Goal: Task Accomplishment & Management: Complete application form

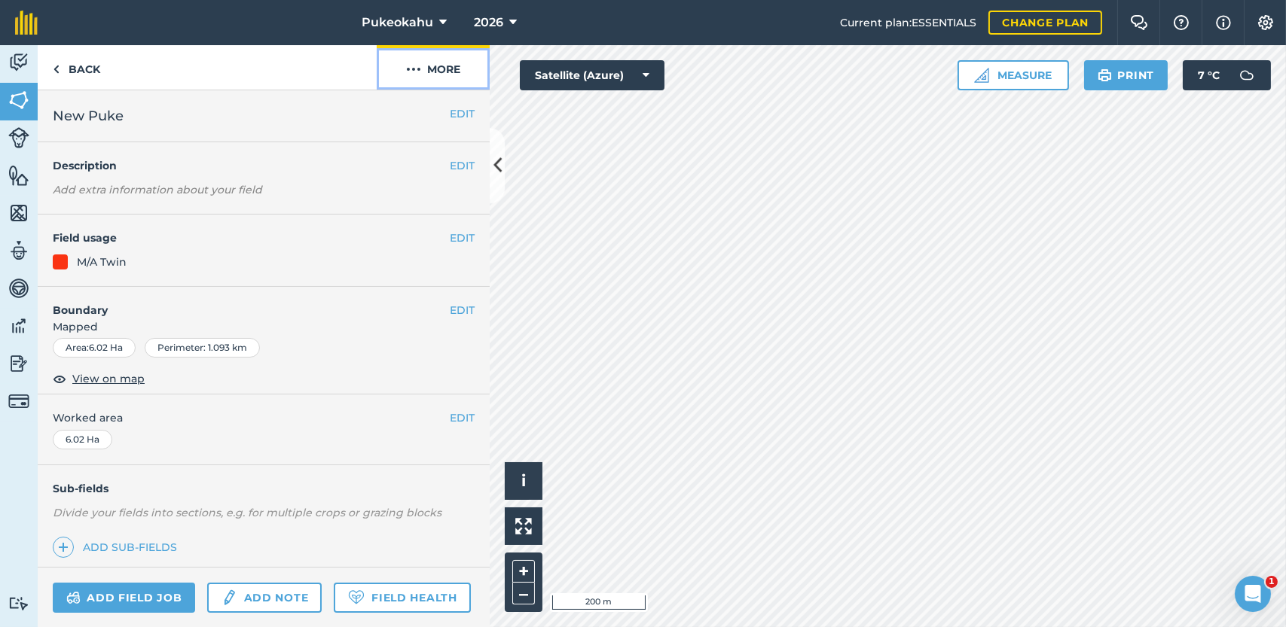
click at [450, 77] on button "More" at bounding box center [433, 67] width 113 height 44
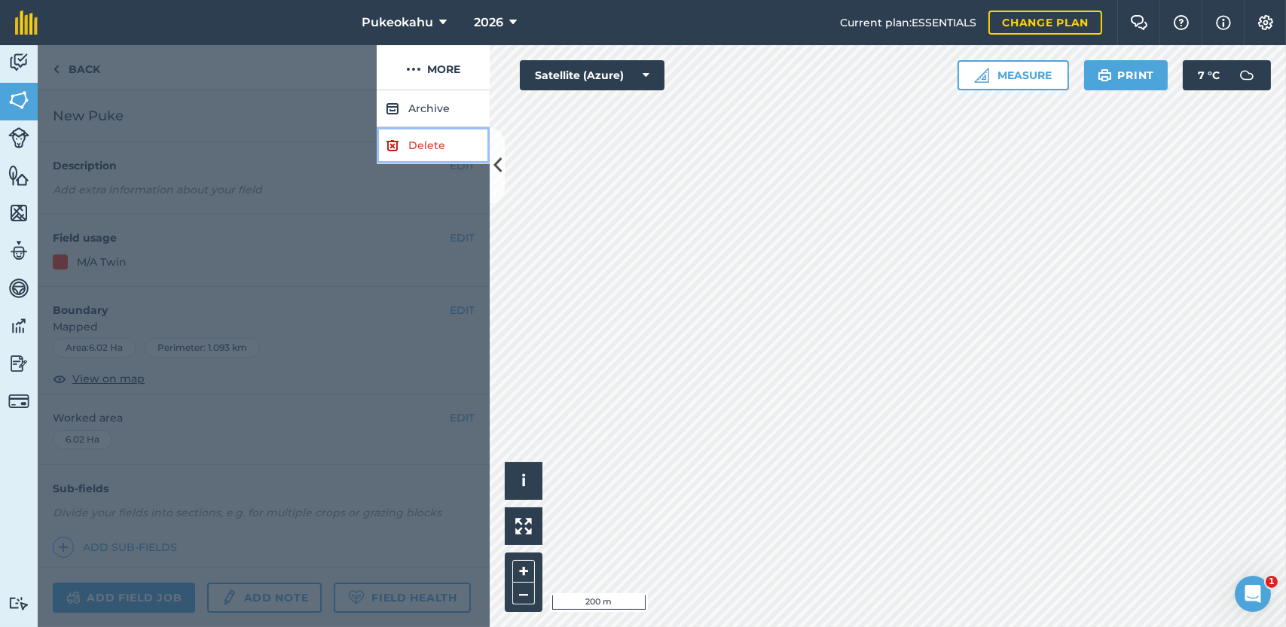
click at [429, 152] on link "Delete" at bounding box center [433, 145] width 113 height 37
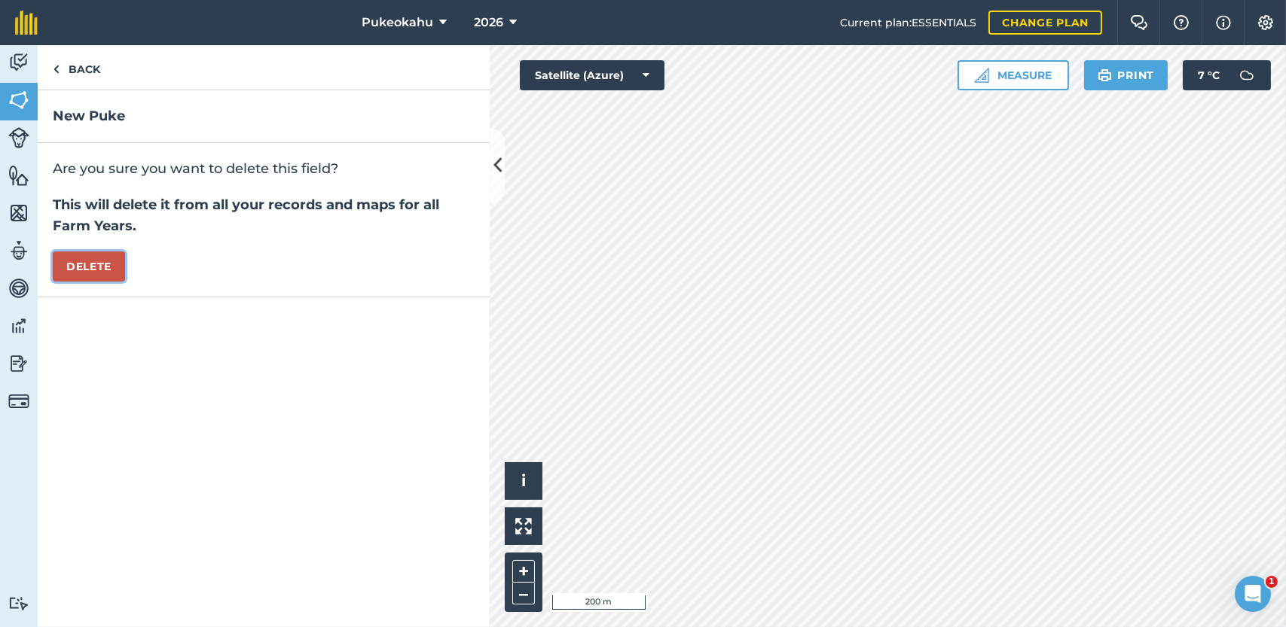
click at [75, 269] on button "Delete" at bounding box center [89, 267] width 72 height 30
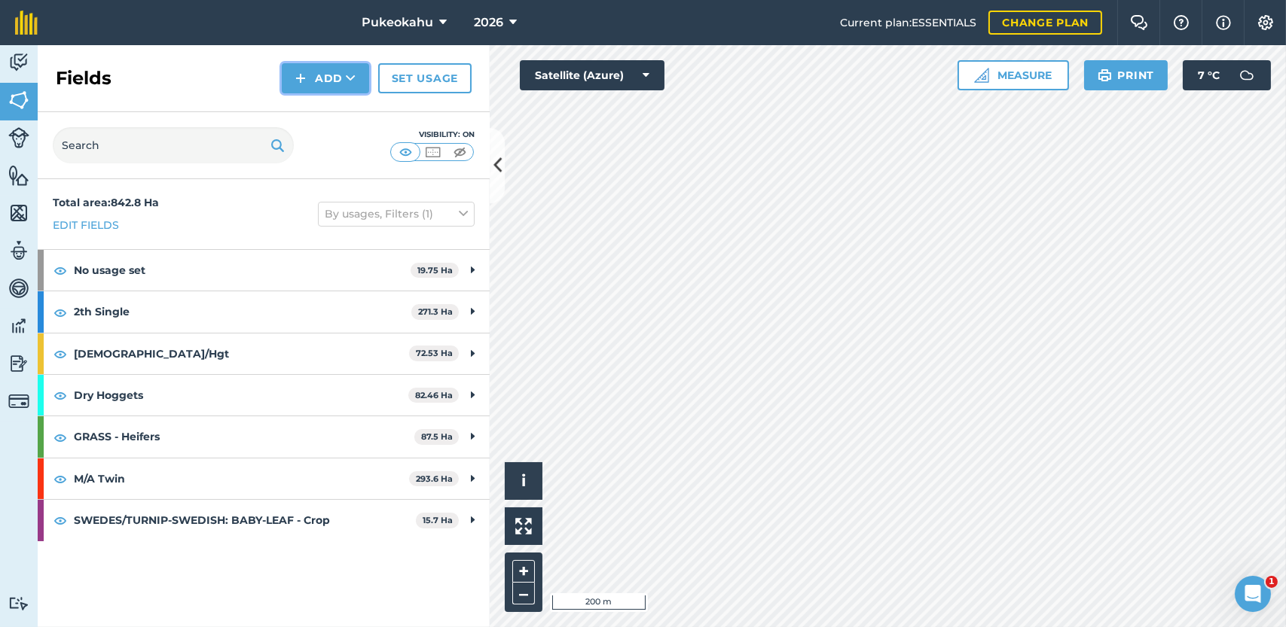
click at [342, 78] on button "Add" at bounding box center [325, 78] width 87 height 30
click at [340, 117] on link "Draw" at bounding box center [325, 112] width 83 height 33
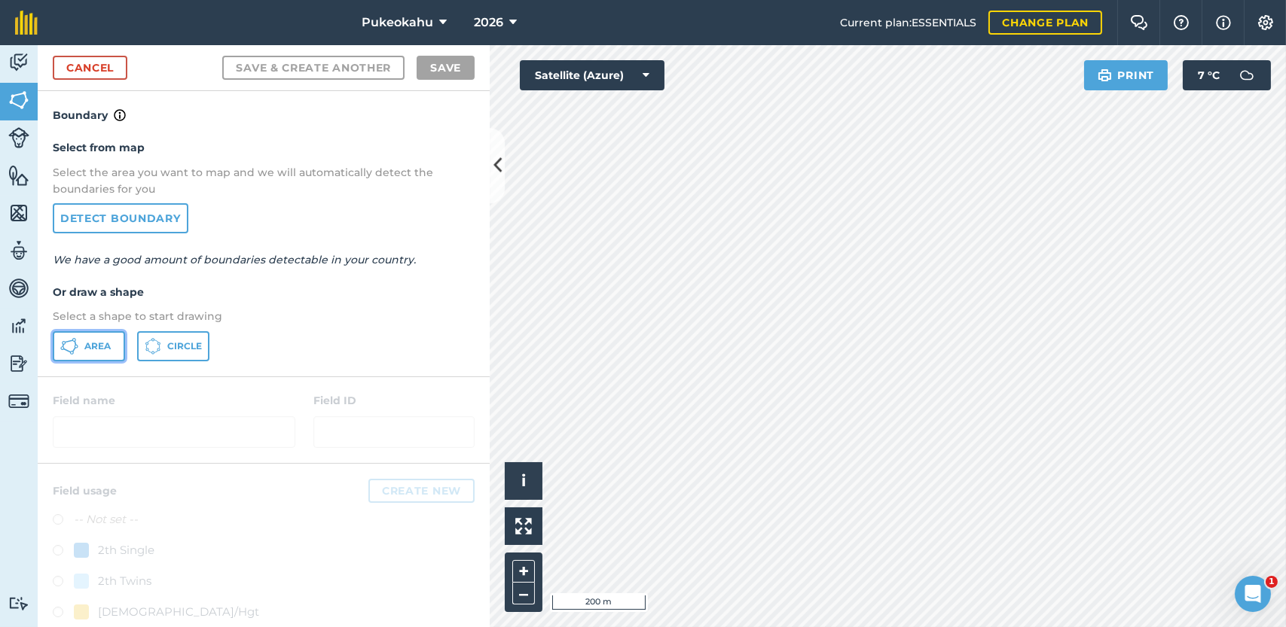
click at [111, 339] on button "Area" at bounding box center [89, 346] width 72 height 30
click at [525, 570] on button "+" at bounding box center [523, 571] width 23 height 23
click at [523, 571] on button "+" at bounding box center [523, 571] width 23 height 23
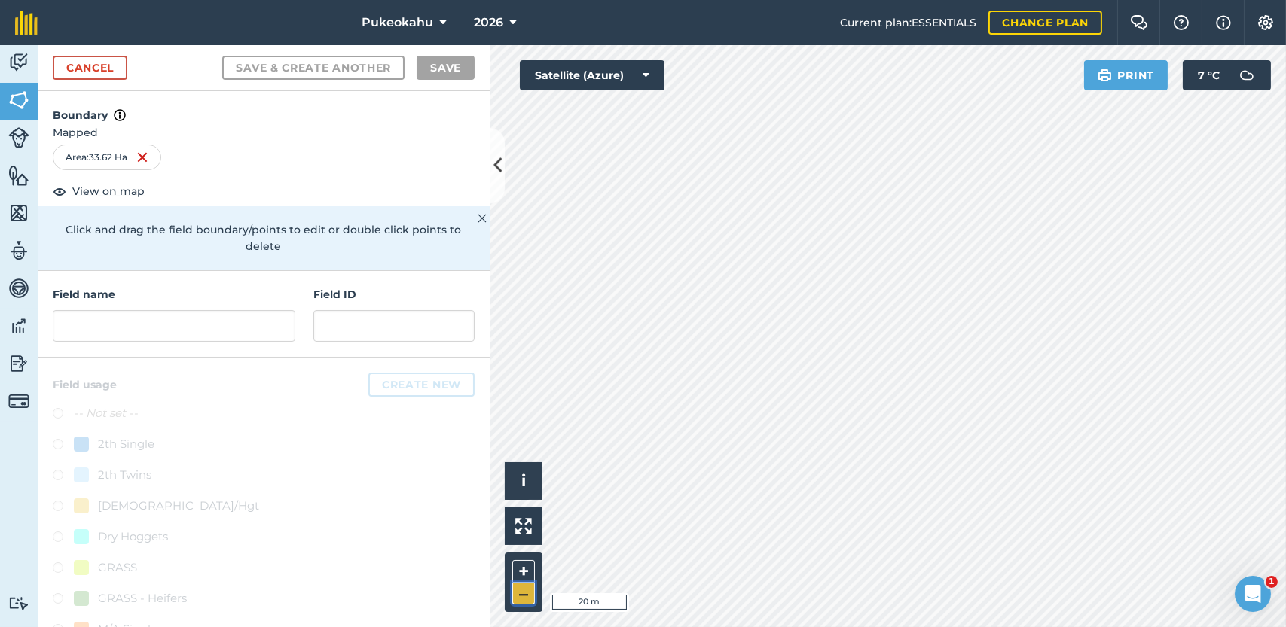
click at [523, 593] on button "–" at bounding box center [523, 594] width 23 height 22
click at [206, 334] on input "text" at bounding box center [174, 326] width 242 height 32
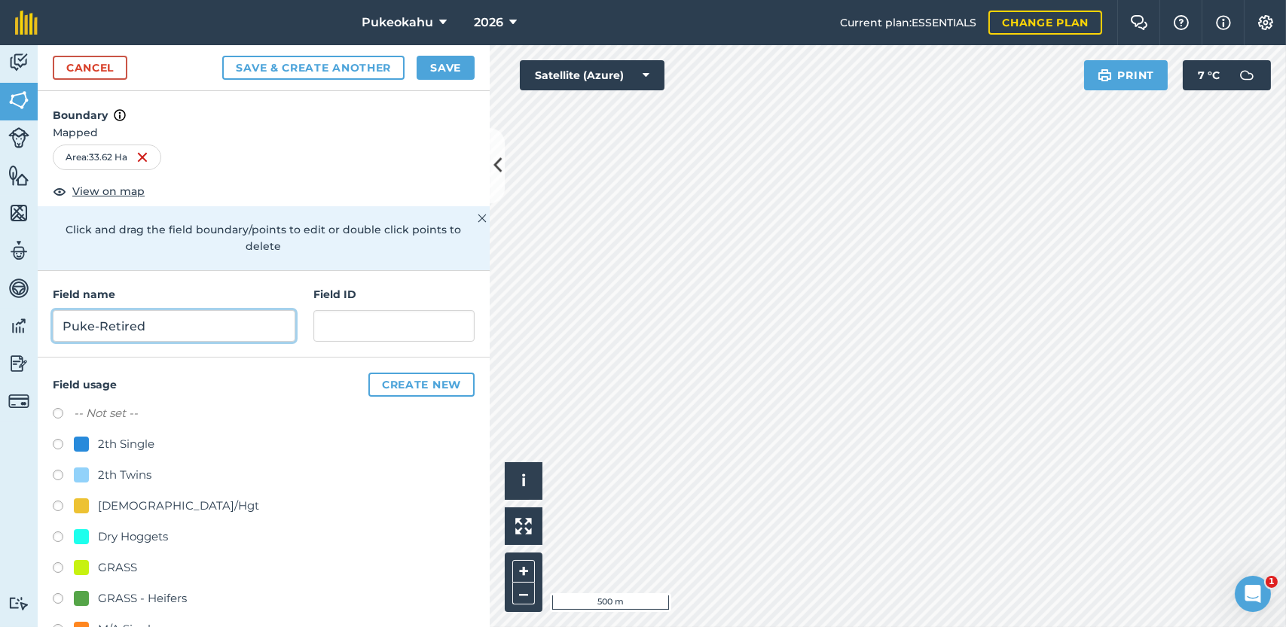
type input "Puke-Retired"
click at [63, 409] on label at bounding box center [63, 415] width 21 height 15
radio input "true"
click at [443, 69] on button "Save" at bounding box center [445, 68] width 58 height 24
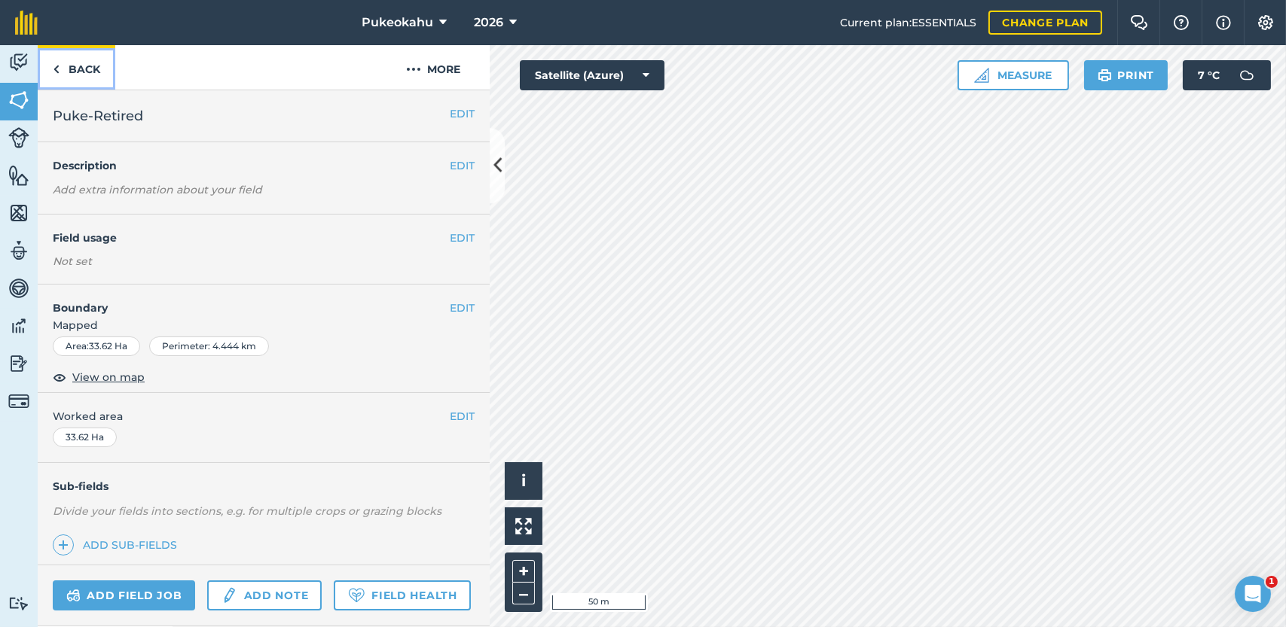
click at [87, 71] on link "Back" at bounding box center [77, 67] width 78 height 44
click at [84, 57] on link "Back" at bounding box center [77, 67] width 78 height 44
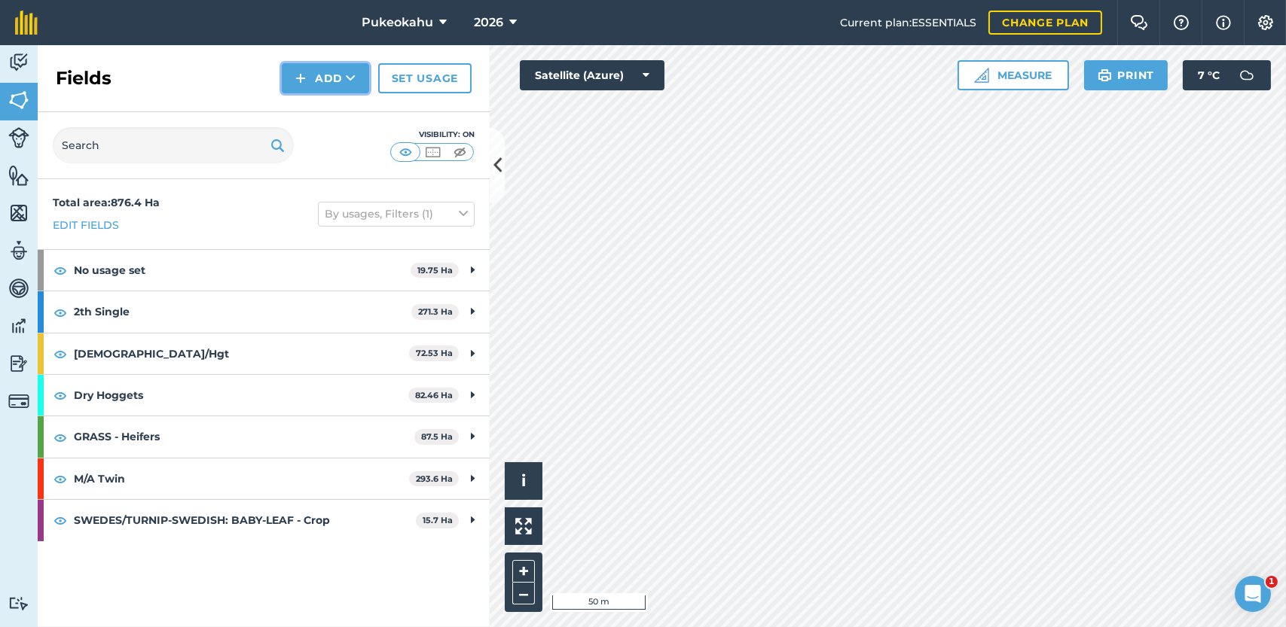
click at [334, 73] on button "Add" at bounding box center [325, 78] width 87 height 30
click at [333, 114] on link "Draw" at bounding box center [325, 112] width 83 height 33
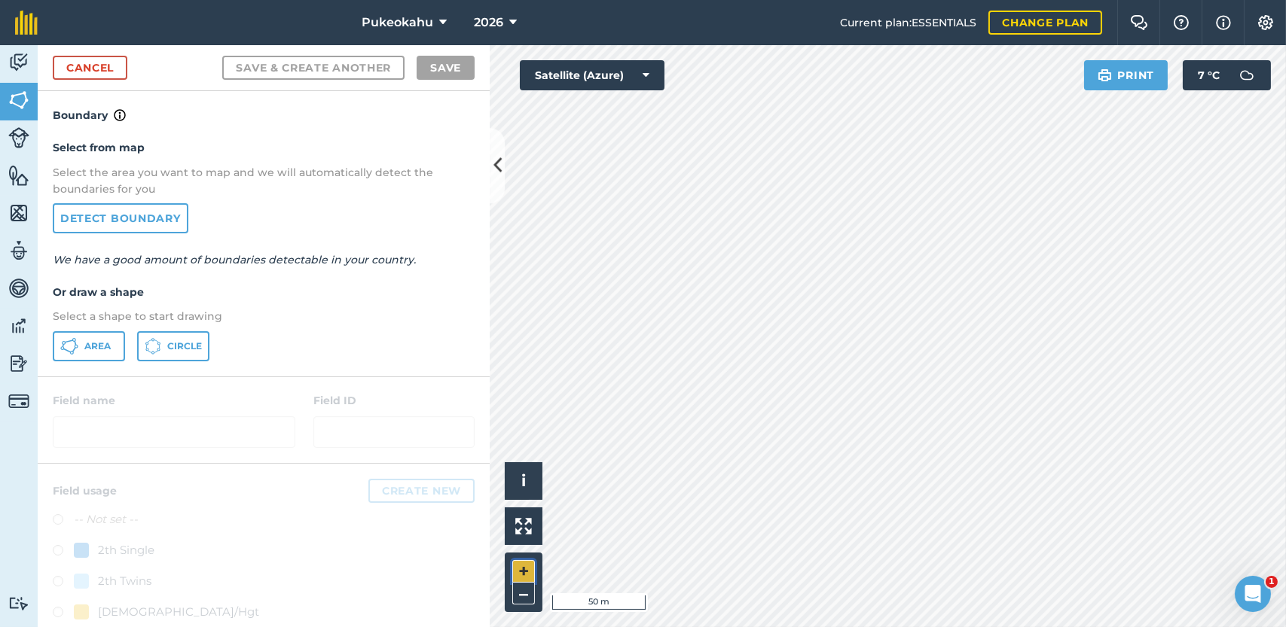
click at [526, 571] on button "+" at bounding box center [523, 571] width 23 height 23
click at [96, 341] on span "Area" at bounding box center [97, 346] width 26 height 12
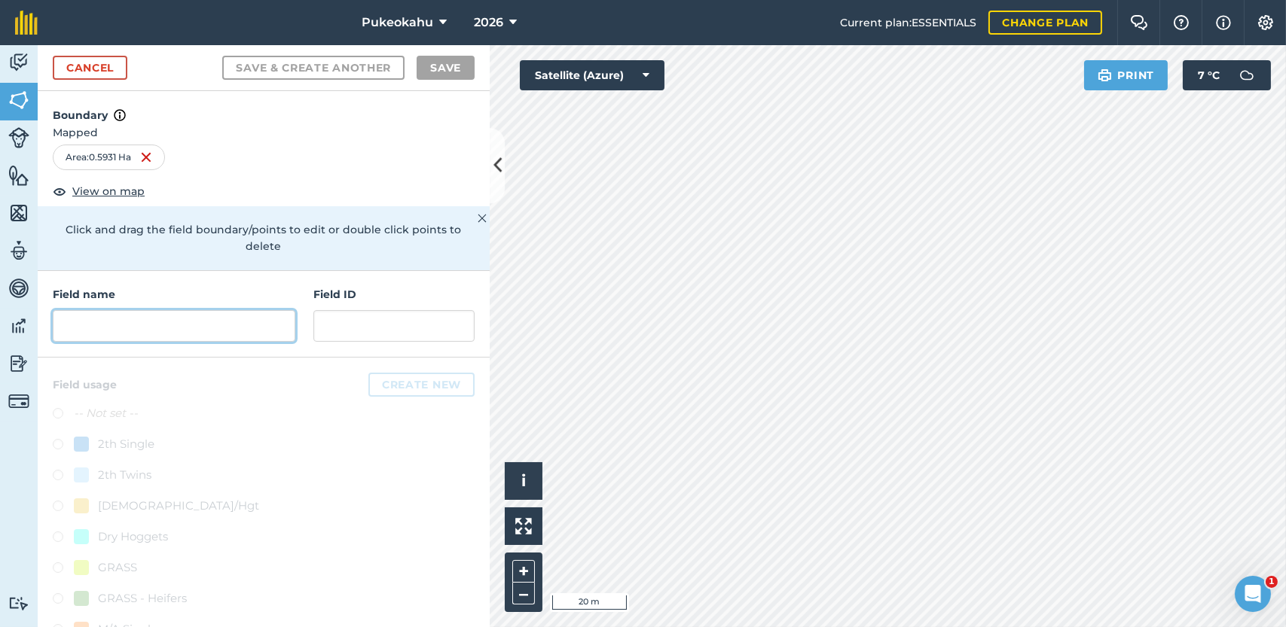
click at [156, 325] on input "text" at bounding box center [174, 326] width 242 height 32
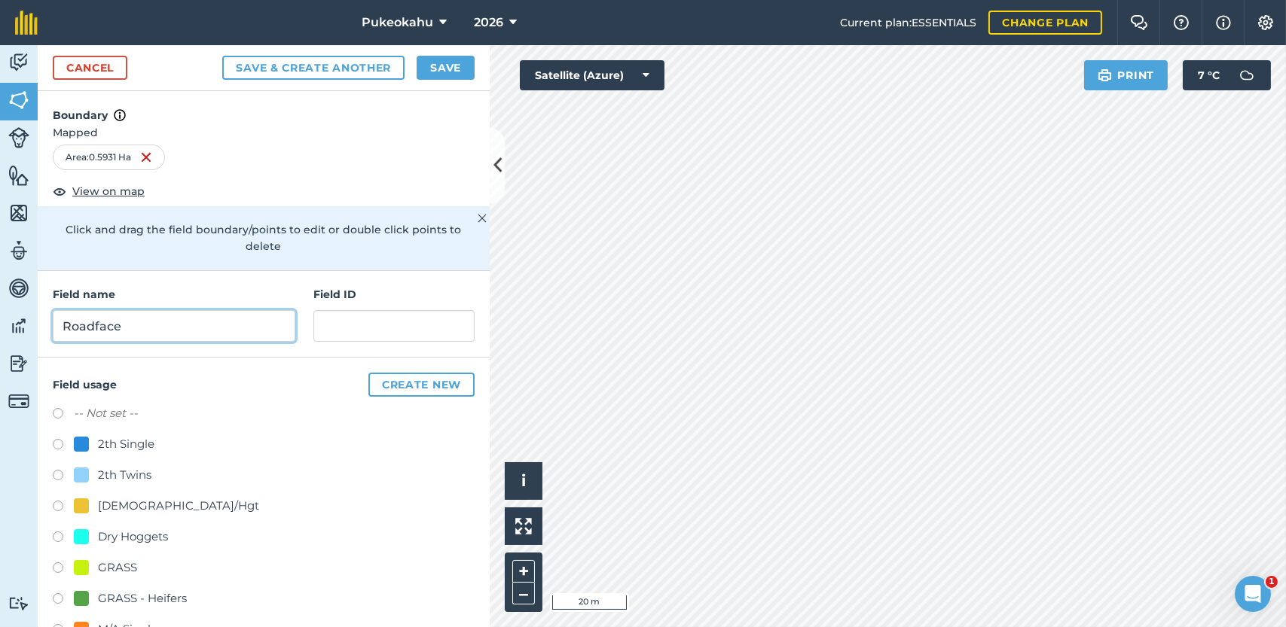
type input "Roadface"
click at [55, 411] on label at bounding box center [63, 415] width 21 height 15
radio input "true"
click at [455, 69] on button "Save" at bounding box center [445, 68] width 58 height 24
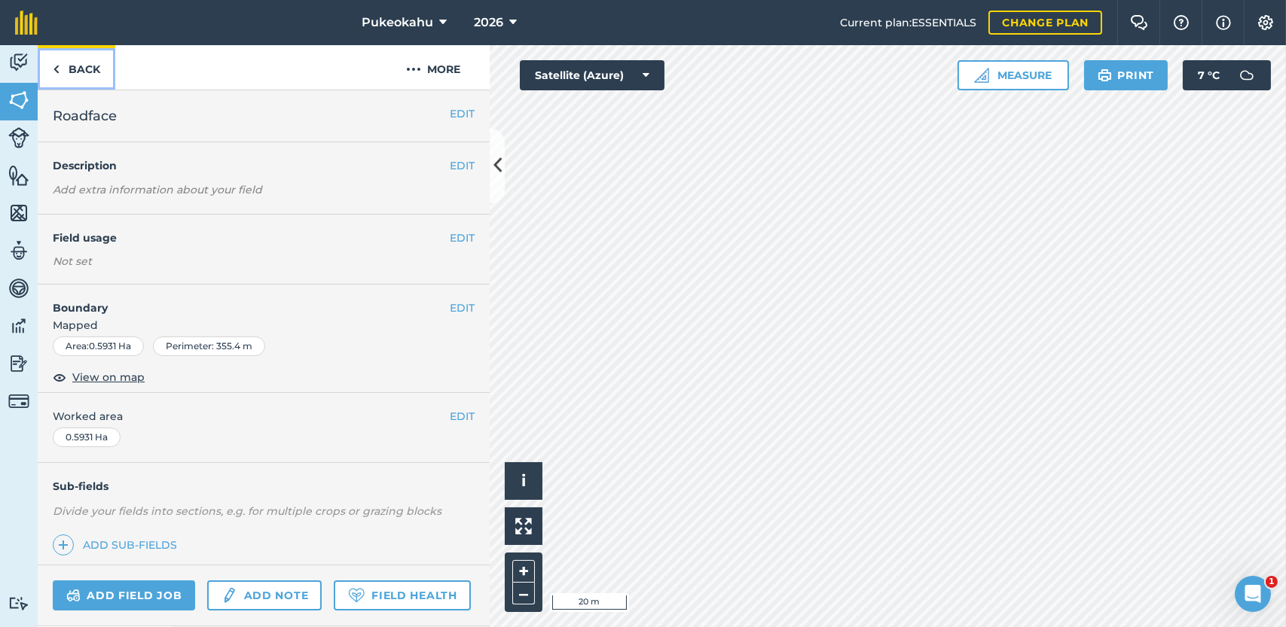
click at [76, 76] on link "Back" at bounding box center [77, 67] width 78 height 44
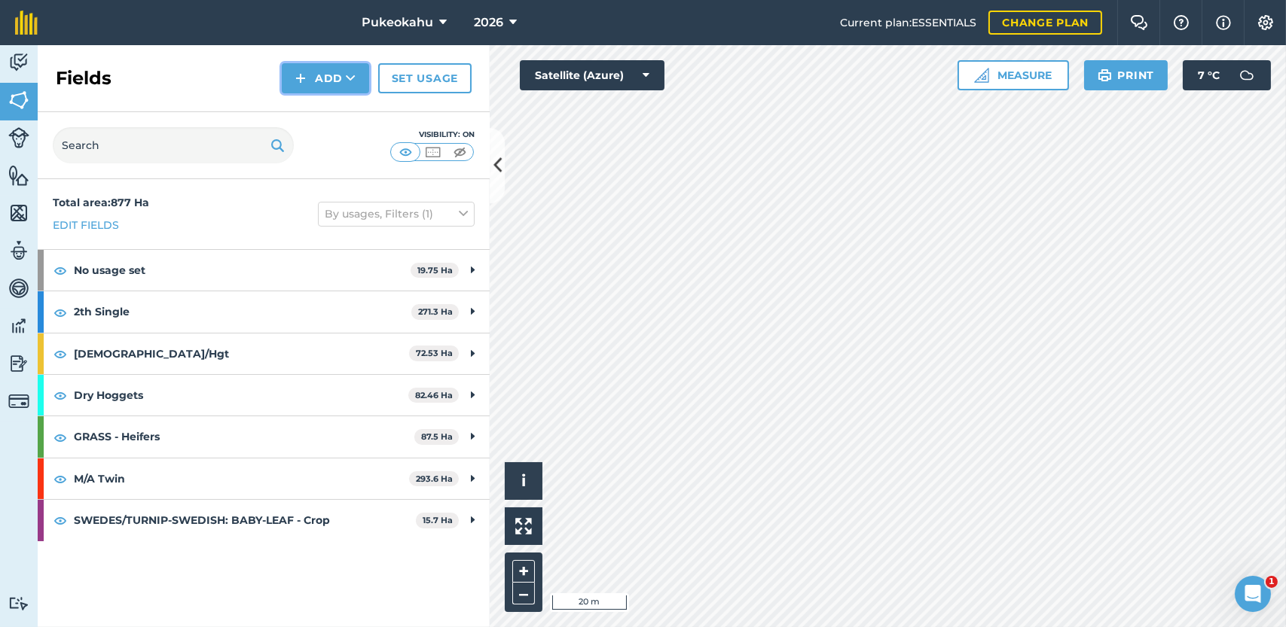
click at [304, 76] on img at bounding box center [300, 78] width 11 height 18
click at [311, 111] on link "Draw" at bounding box center [325, 112] width 83 height 33
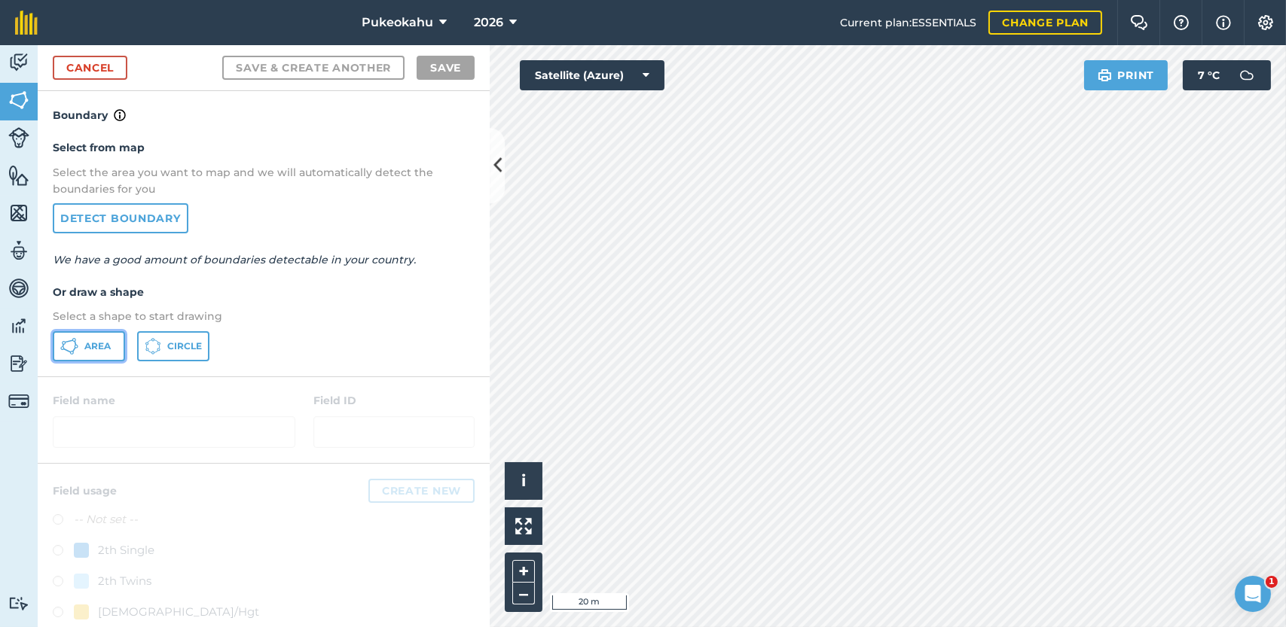
click at [111, 348] on button "Area" at bounding box center [89, 346] width 72 height 30
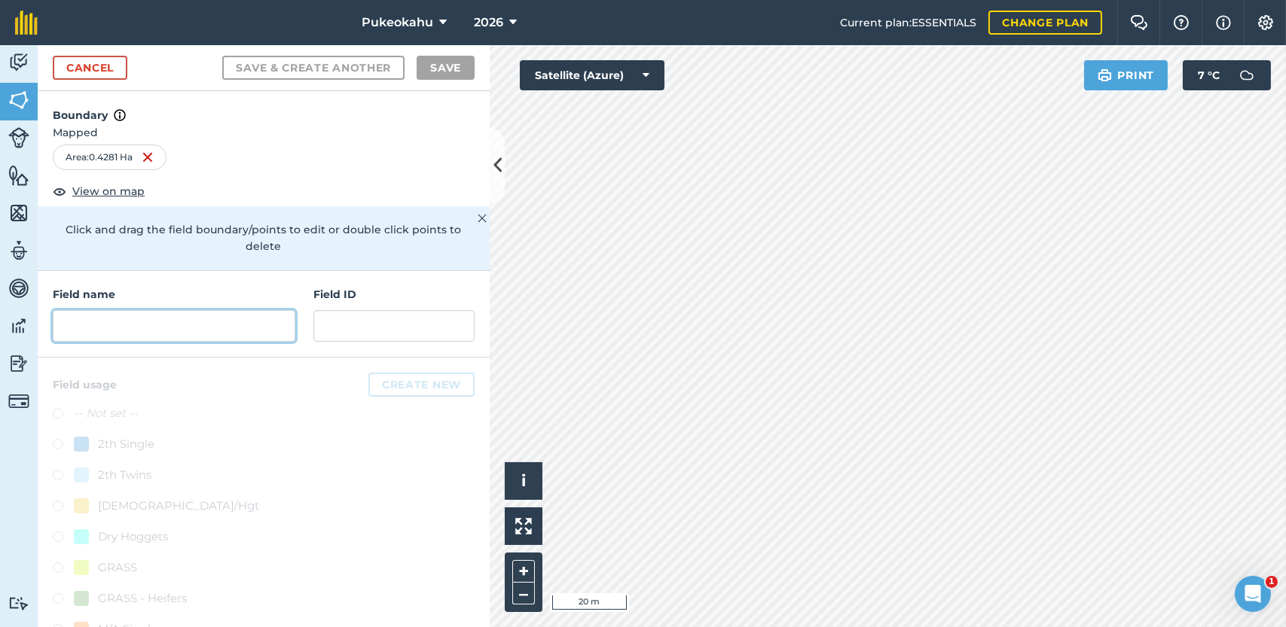
click at [159, 326] on input "text" at bounding box center [174, 326] width 242 height 32
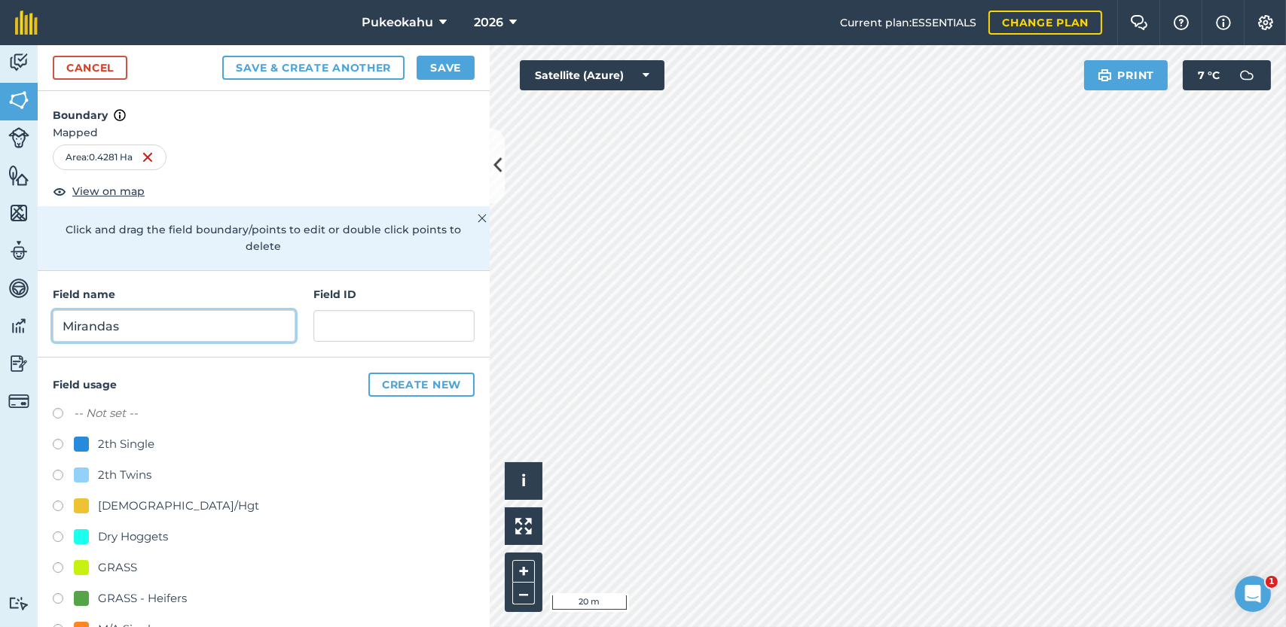
type input "Mirandas"
click at [65, 411] on label at bounding box center [63, 415] width 21 height 15
radio input "true"
click at [449, 76] on button "Save" at bounding box center [445, 68] width 58 height 24
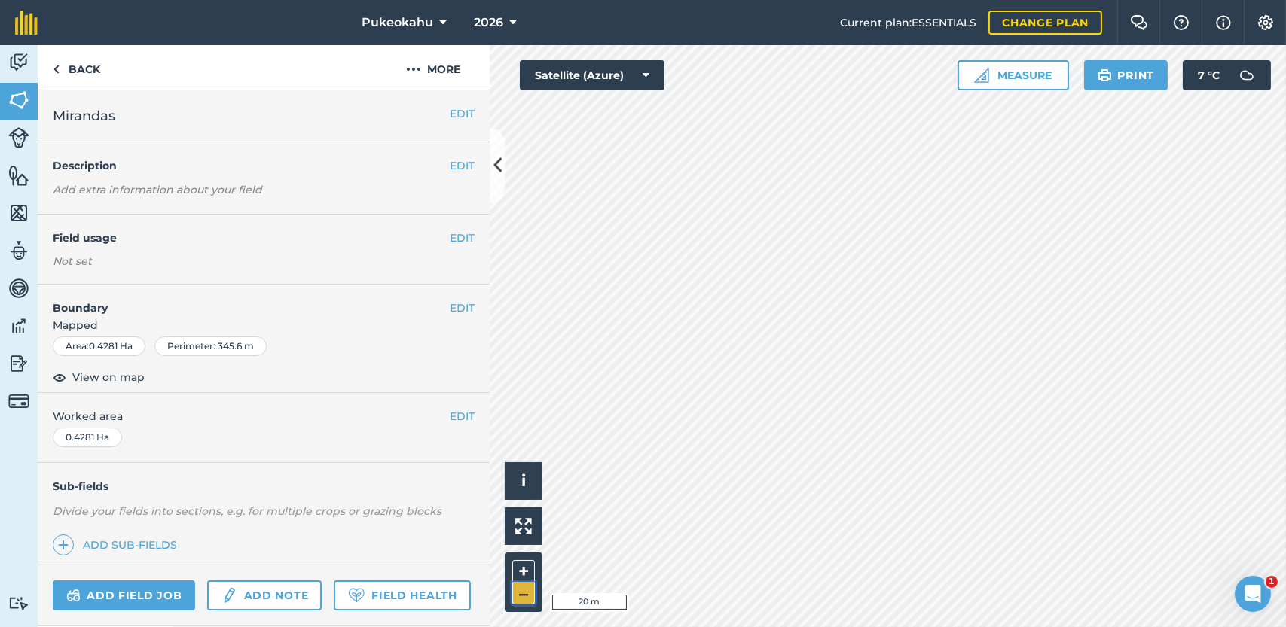
click at [523, 596] on button "–" at bounding box center [523, 594] width 23 height 22
click at [57, 84] on link "Back" at bounding box center [77, 67] width 78 height 44
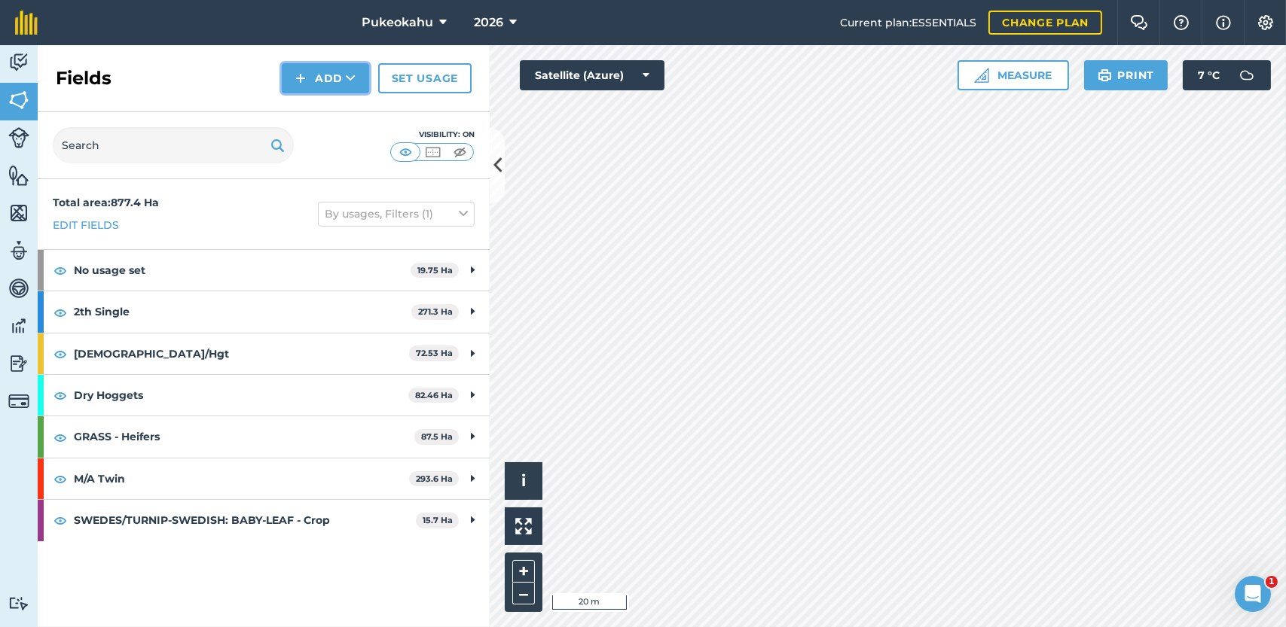
click at [328, 73] on button "Add" at bounding box center [325, 78] width 87 height 30
click at [320, 117] on link "Draw" at bounding box center [325, 112] width 83 height 33
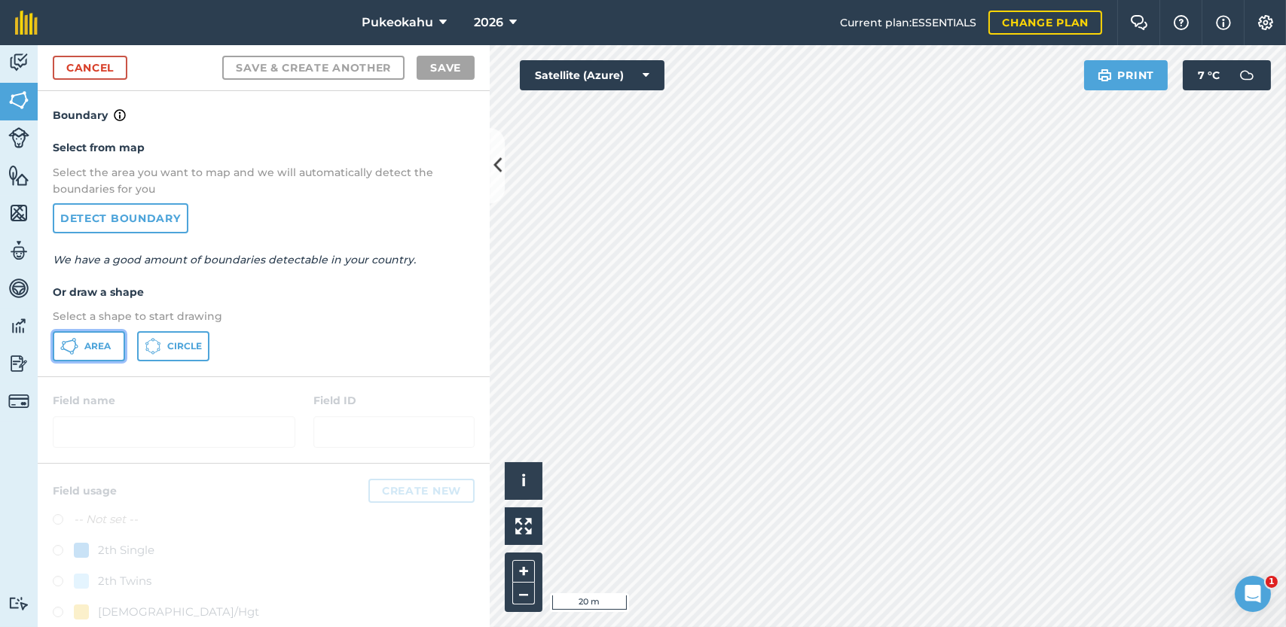
click at [96, 351] on span "Area" at bounding box center [97, 346] width 26 height 12
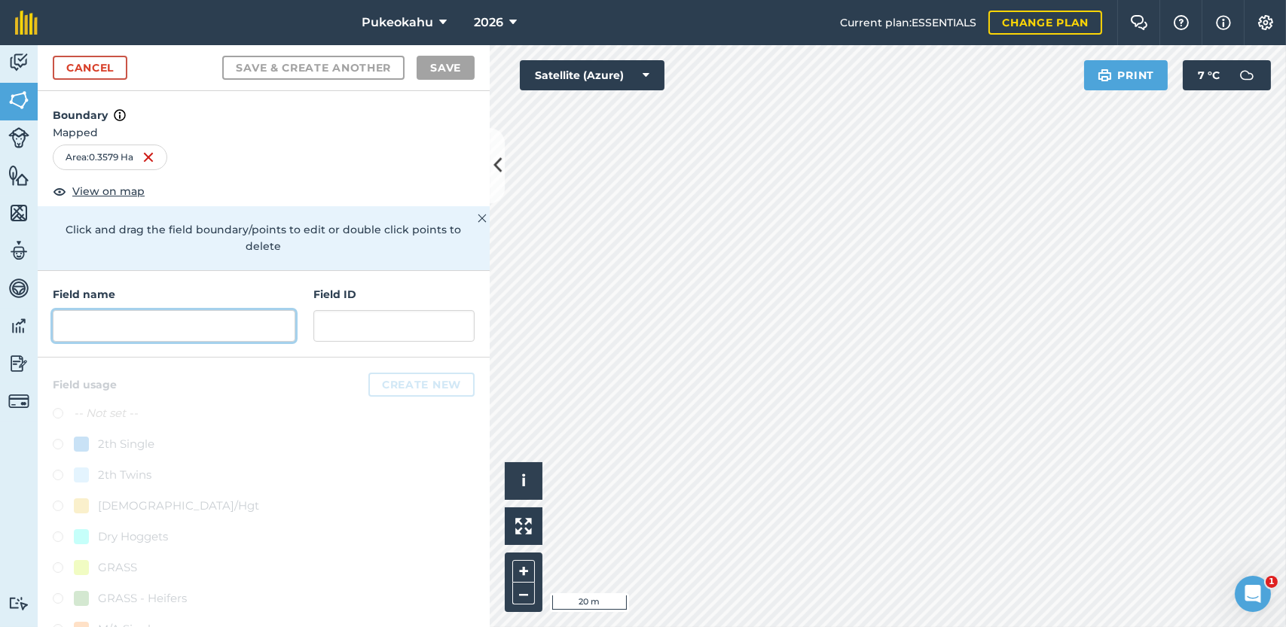
click at [187, 321] on input "text" at bounding box center [174, 326] width 242 height 32
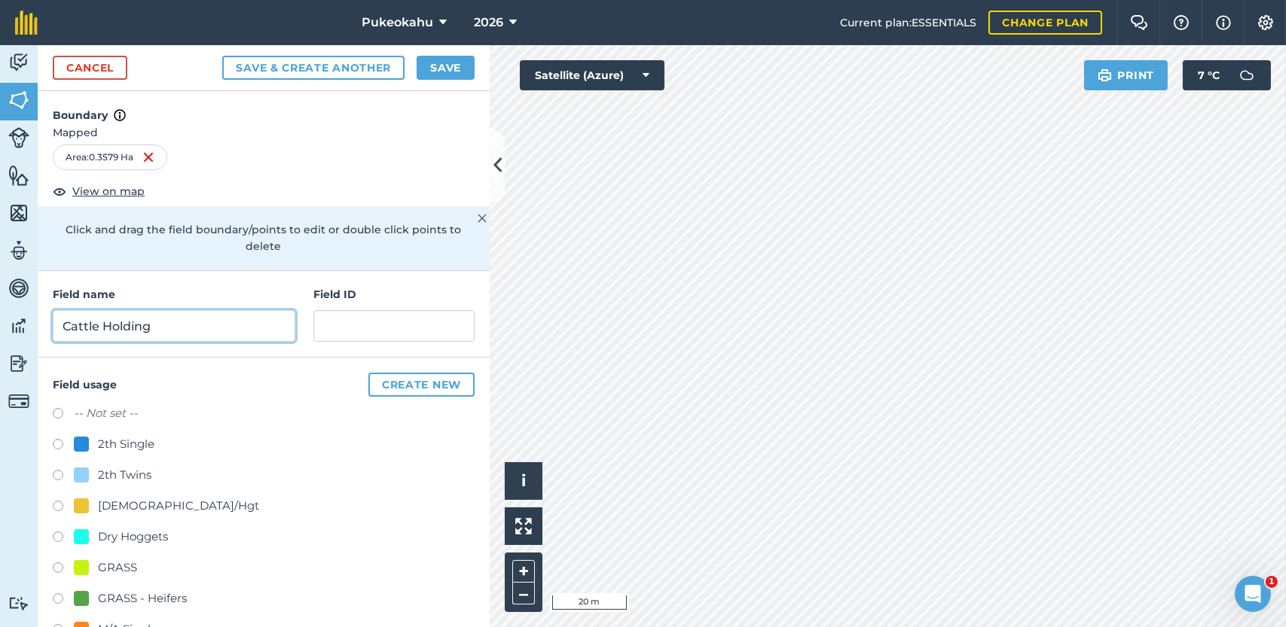
type input "Cattle Holding"
click at [57, 413] on label at bounding box center [63, 415] width 21 height 15
radio input "true"
click at [462, 69] on button "Save" at bounding box center [445, 68] width 58 height 24
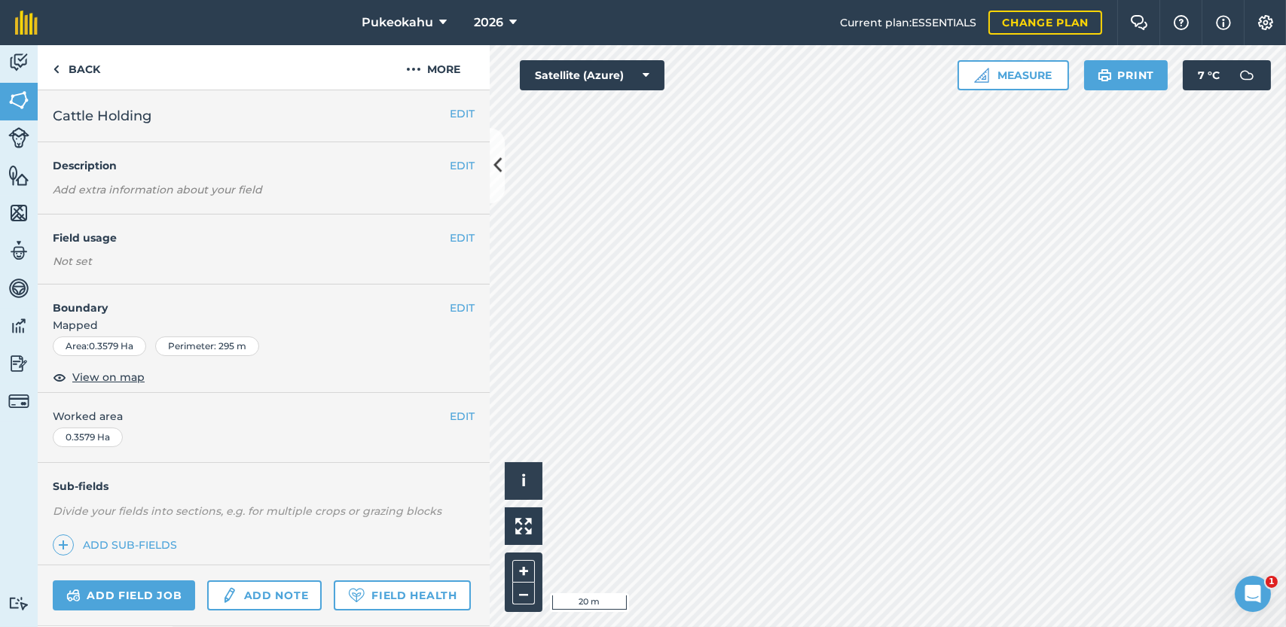
click at [818, 627] on html "Pukeokahu 2026 Current plan : ESSENTIALS Change plan Farm Chat Help Info Settin…" at bounding box center [643, 313] width 1286 height 627
click at [941, 627] on html "Pukeokahu 2026 Current plan : ESSENTIALS Change plan Farm Chat Help Info Settin…" at bounding box center [643, 313] width 1286 height 627
click at [737, 627] on html "Pukeokahu 2026 Current plan : ESSENTIALS Change plan Farm Chat Help Info Settin…" at bounding box center [643, 313] width 1286 height 627
click at [509, 496] on div "Click to start drawing i © 2025 TomTom, Microsoft 20 m + –" at bounding box center [888, 336] width 796 height 582
click at [471, 295] on div "Activity Fields Livestock Features Maps Team Vehicles Data Reporting Billing Tu…" at bounding box center [643, 336] width 1286 height 582
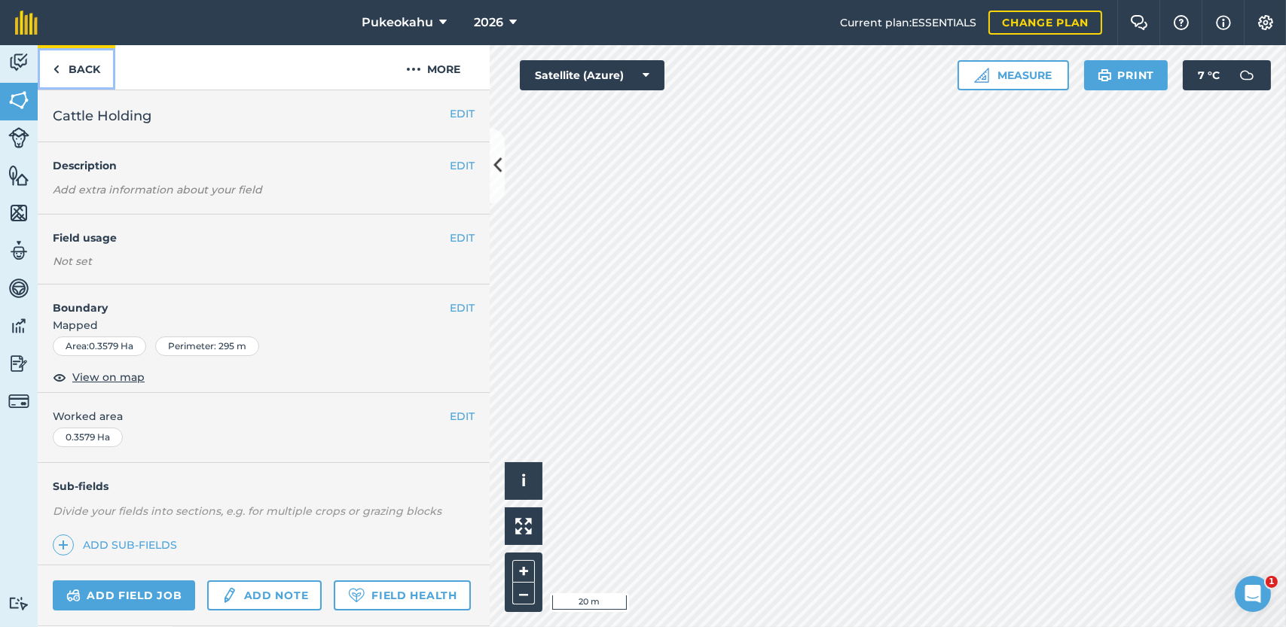
click at [84, 66] on link "Back" at bounding box center [77, 67] width 78 height 44
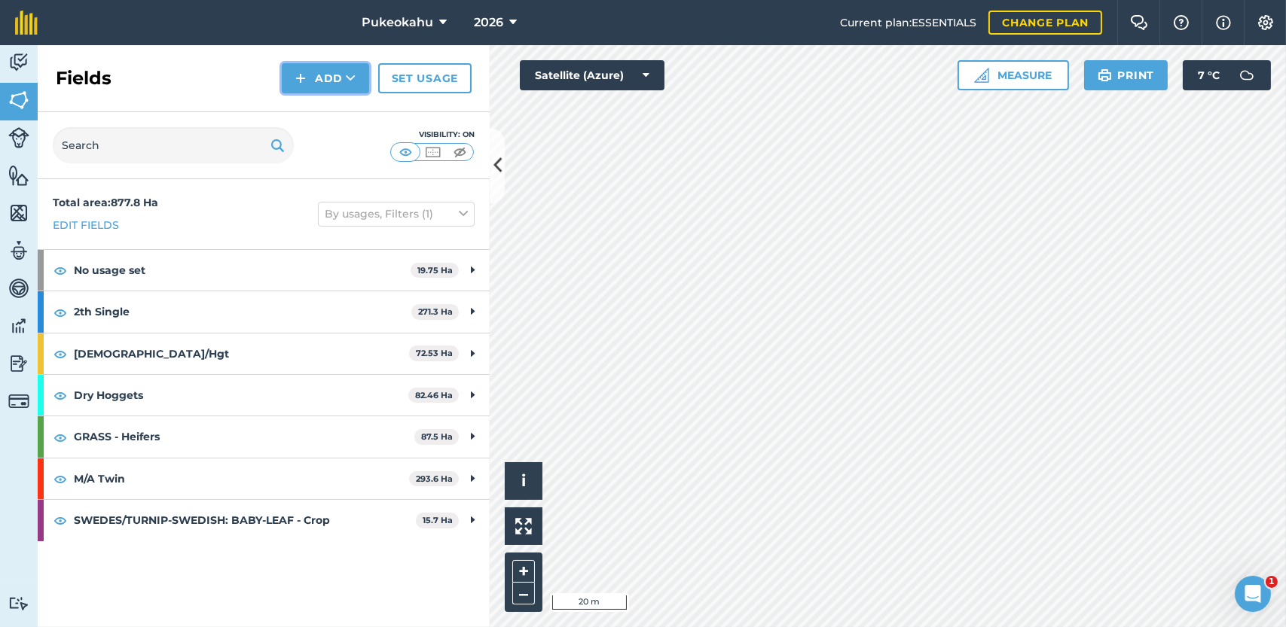
click at [349, 75] on icon at bounding box center [351, 78] width 10 height 15
click at [326, 115] on link "Draw" at bounding box center [325, 112] width 83 height 33
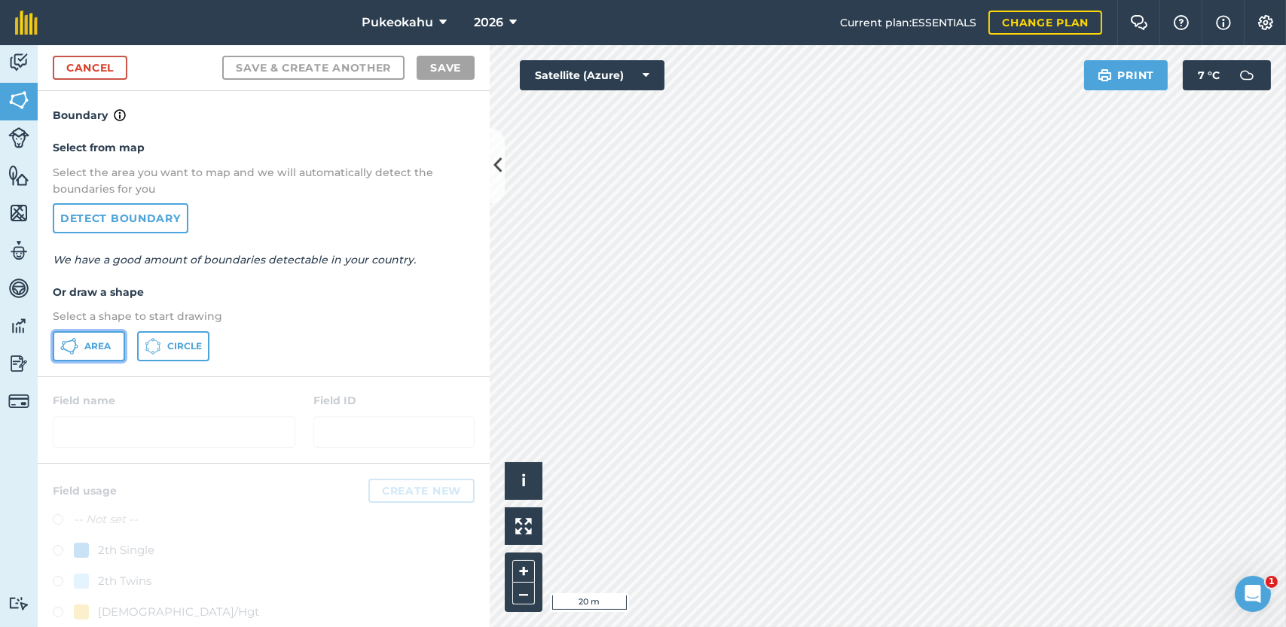
click at [108, 335] on button "Area" at bounding box center [89, 346] width 72 height 30
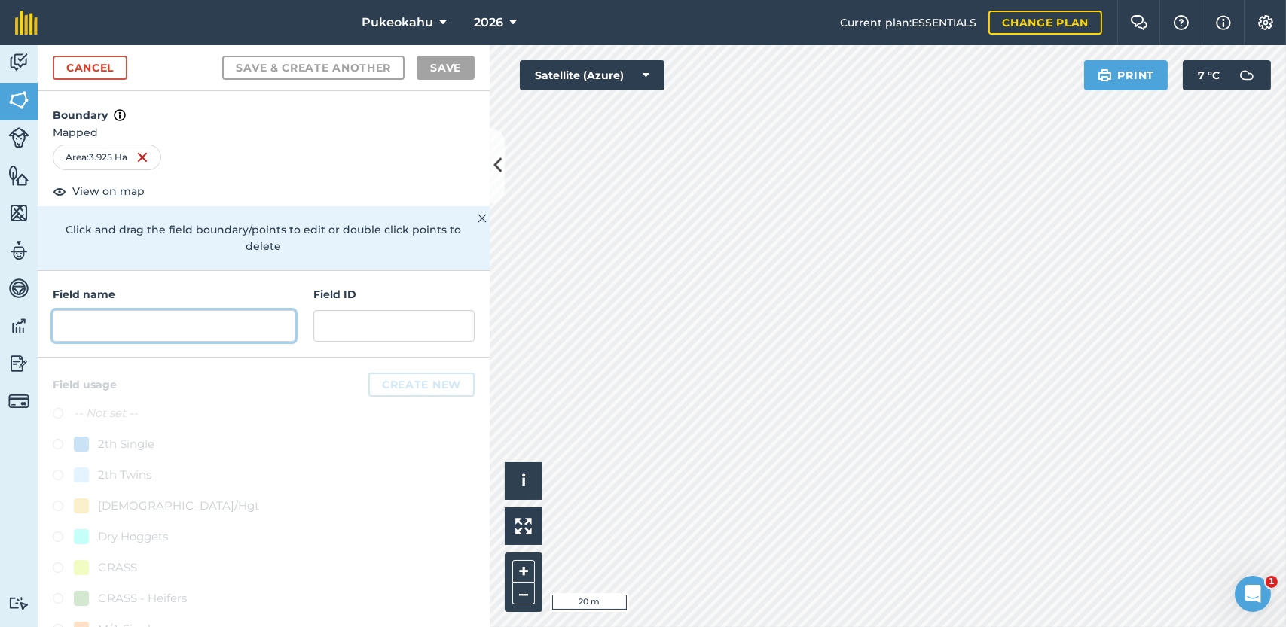
click at [143, 330] on input "text" at bounding box center [174, 326] width 242 height 32
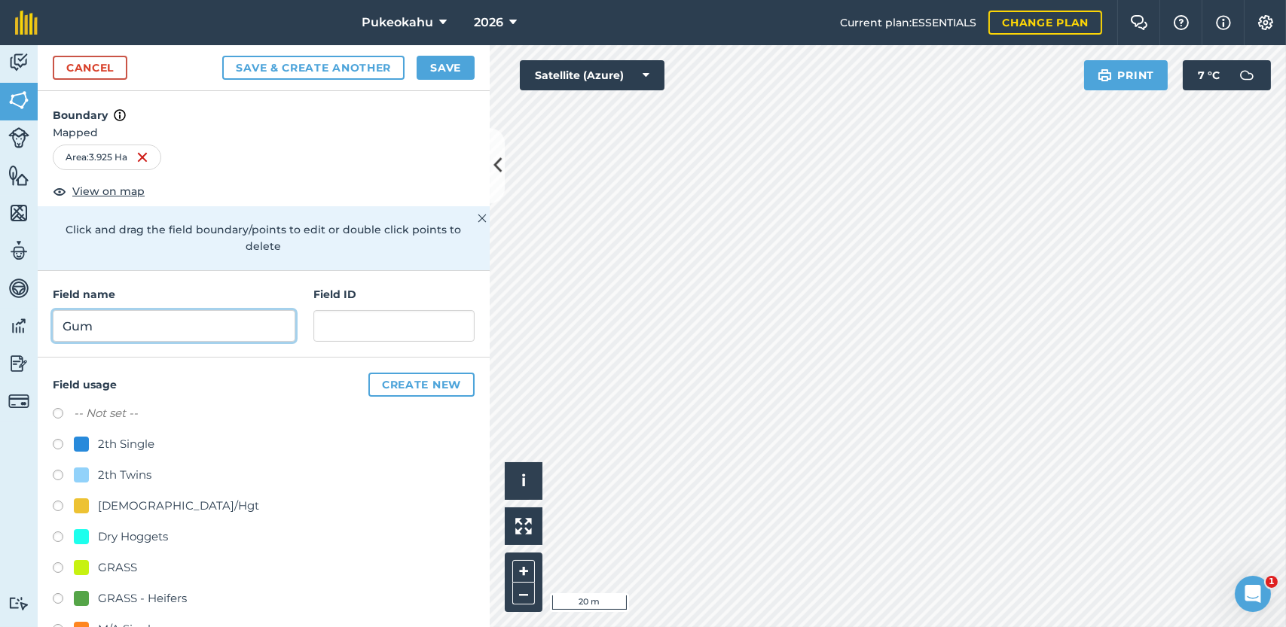
type input "Gum"
click at [59, 412] on label at bounding box center [63, 415] width 21 height 15
radio input "true"
click at [443, 72] on button "Save" at bounding box center [445, 68] width 58 height 24
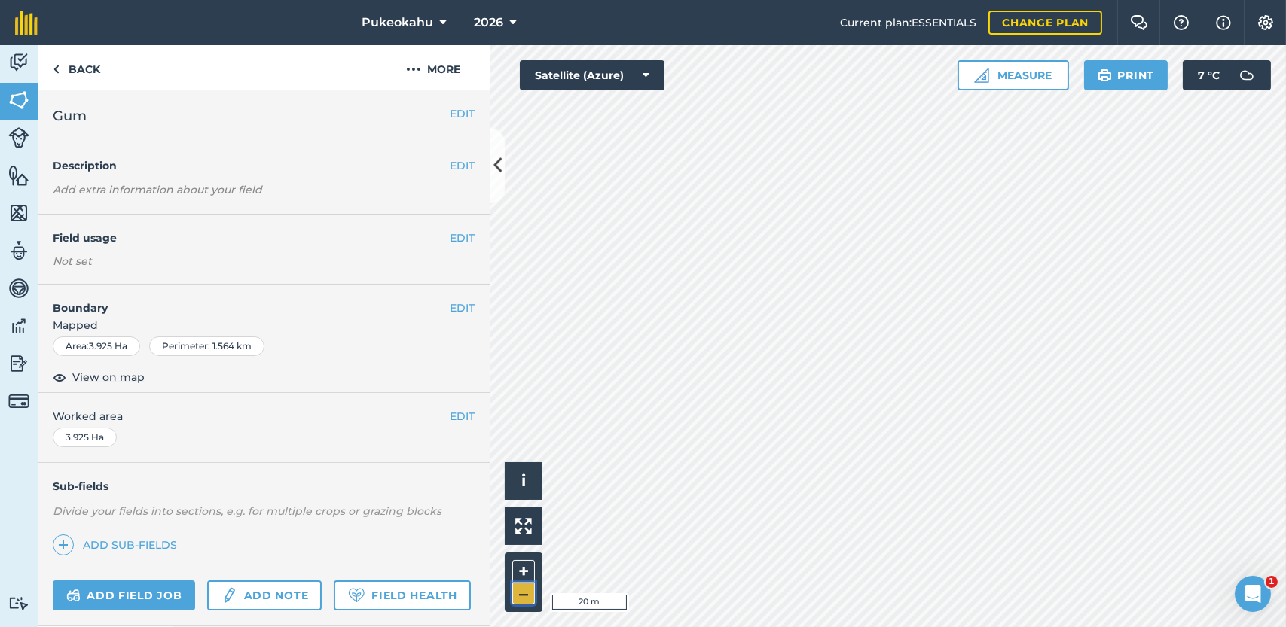
click at [528, 598] on button "–" at bounding box center [523, 594] width 23 height 22
click at [527, 599] on button "–" at bounding box center [523, 594] width 23 height 22
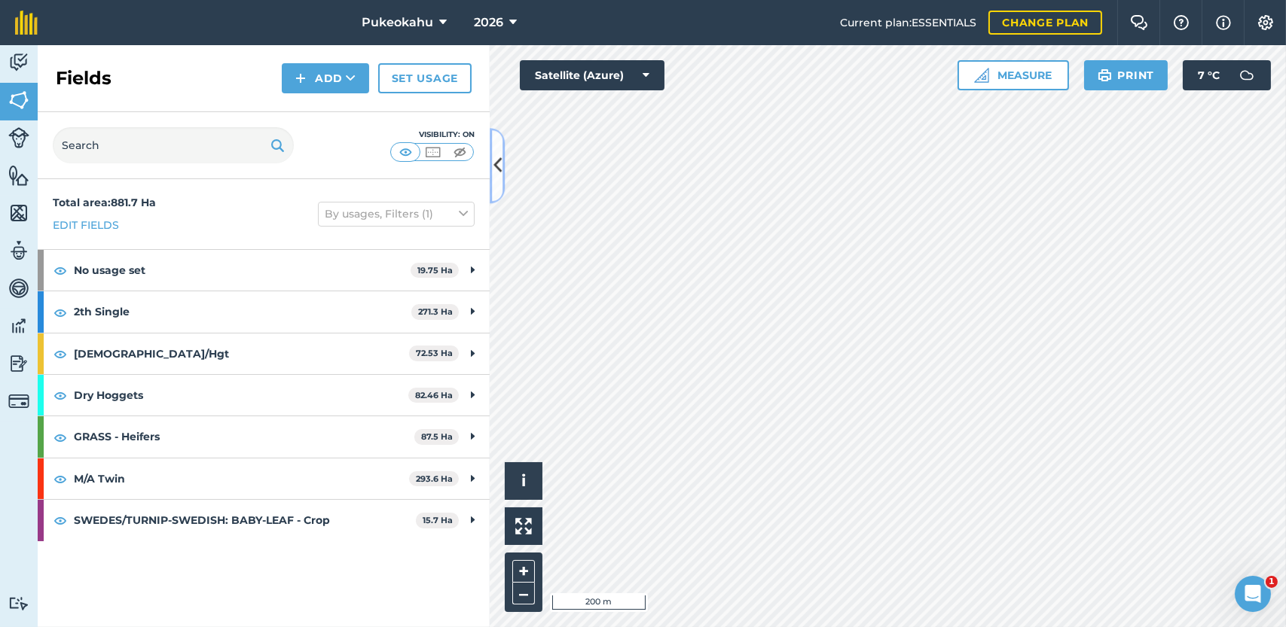
click at [493, 171] on icon at bounding box center [497, 166] width 8 height 26
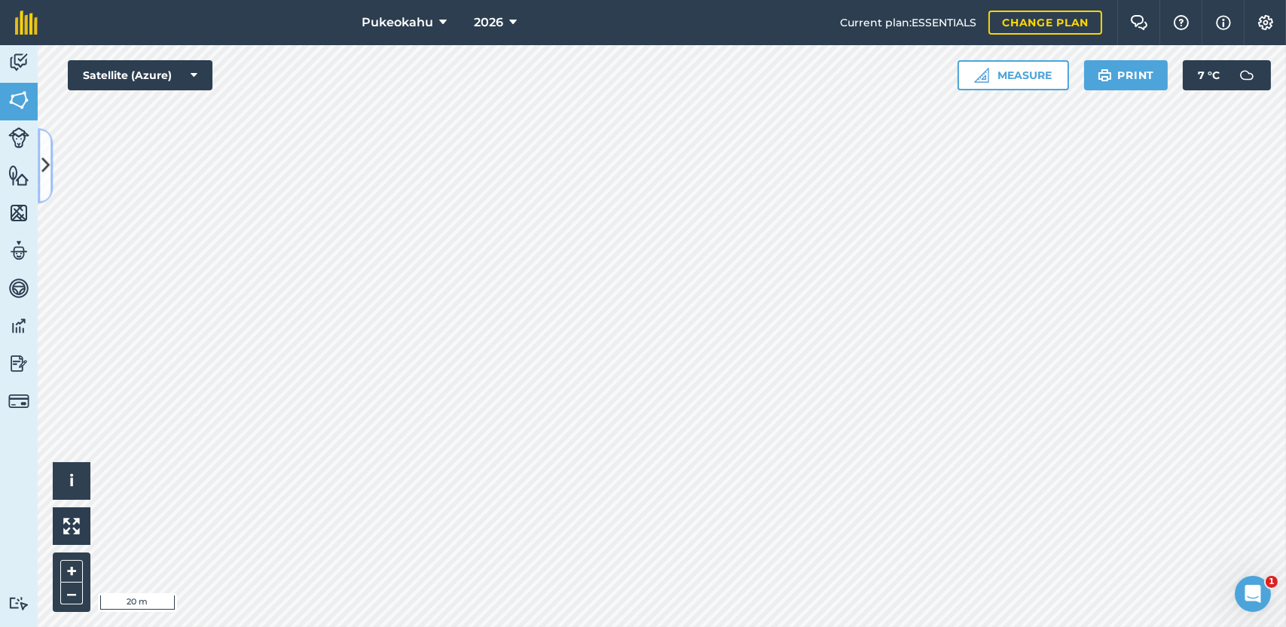
click at [40, 169] on button at bounding box center [45, 165] width 15 height 75
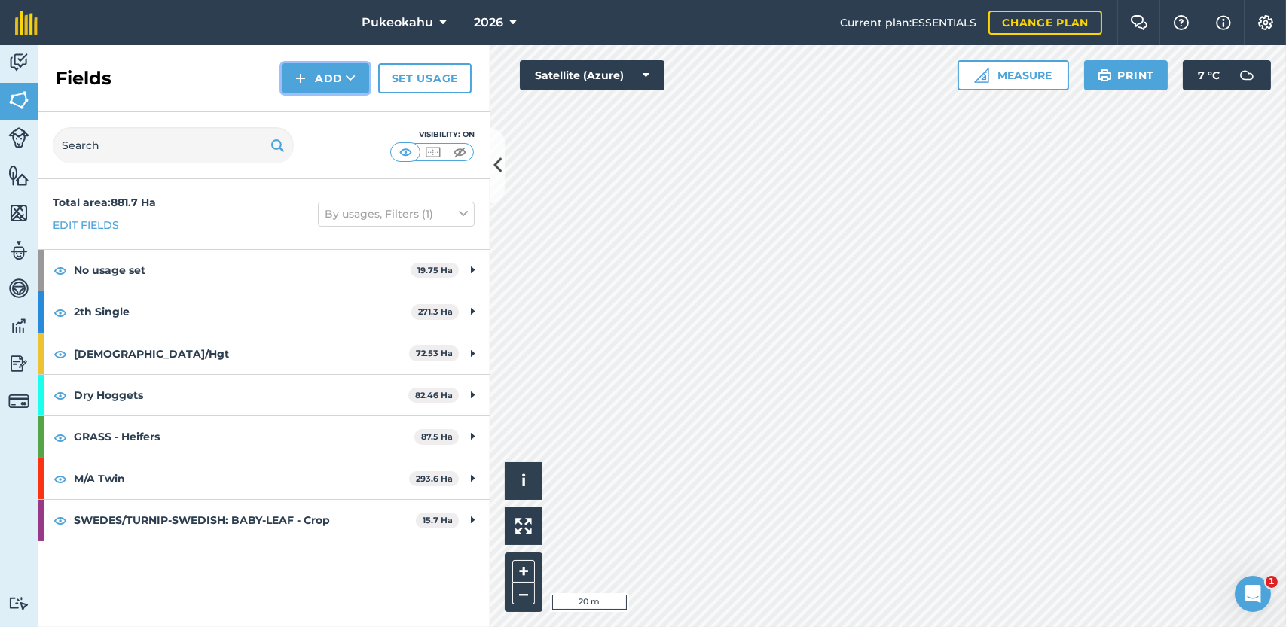
click at [329, 68] on button "Add" at bounding box center [325, 78] width 87 height 30
click at [337, 109] on link "Draw" at bounding box center [325, 112] width 83 height 33
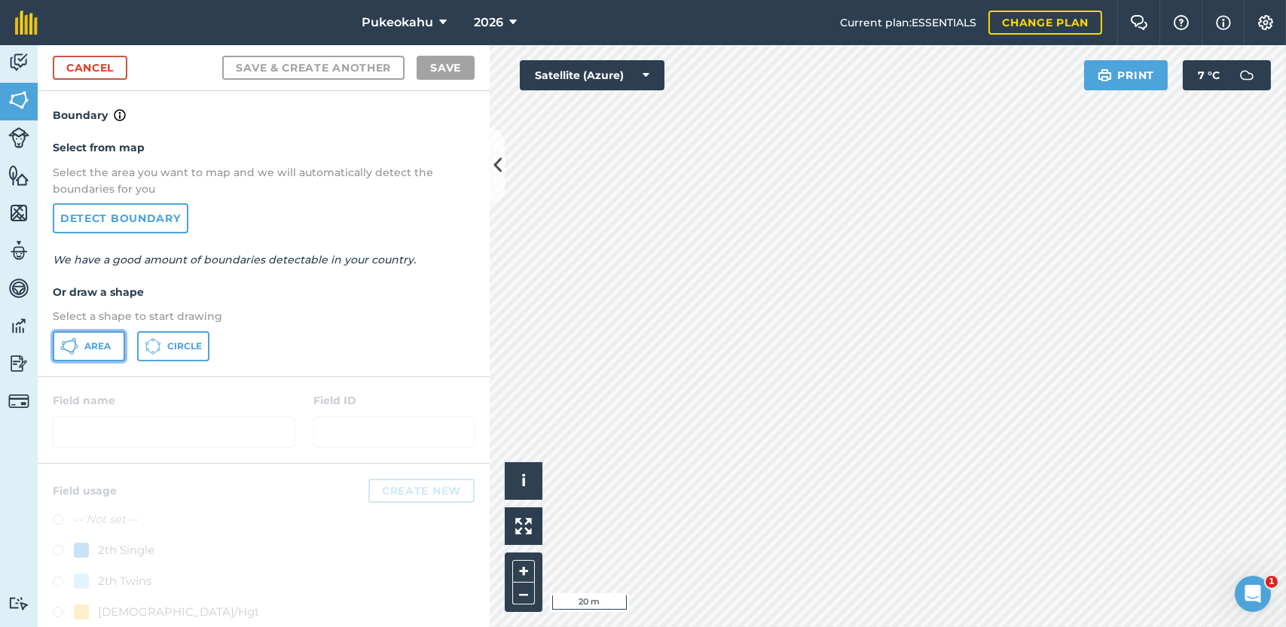
click at [101, 344] on span "Area" at bounding box center [97, 346] width 26 height 12
click at [524, 569] on button "+" at bounding box center [523, 571] width 23 height 23
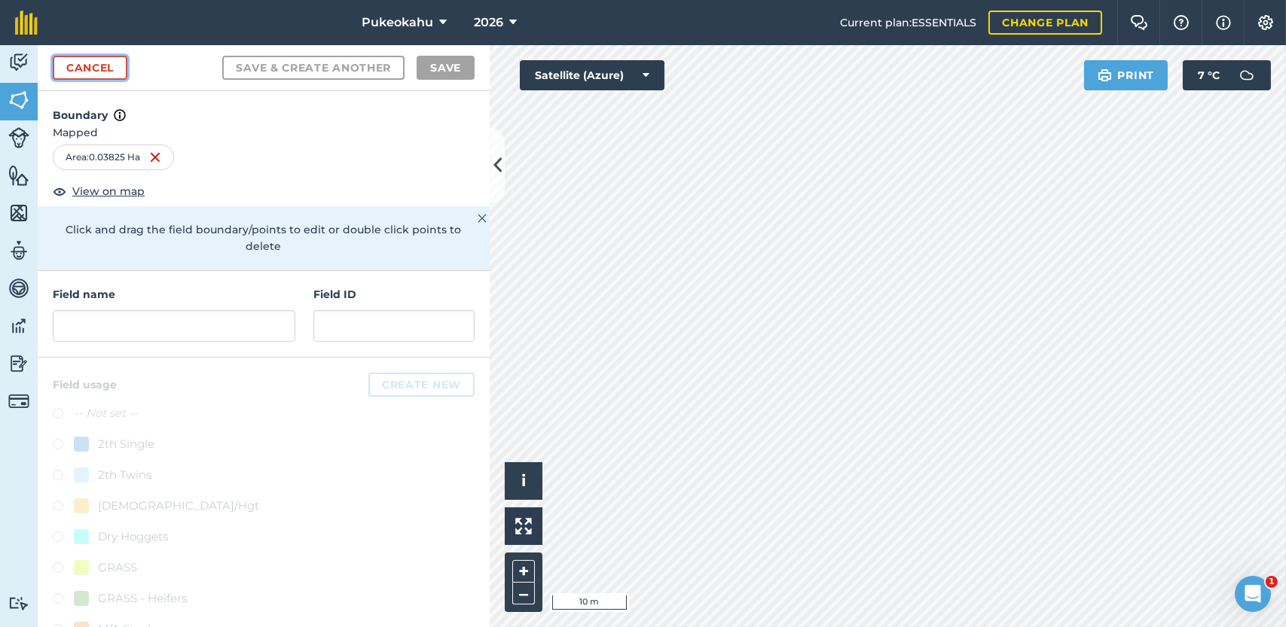
click at [72, 65] on link "Cancel" at bounding box center [90, 68] width 75 height 24
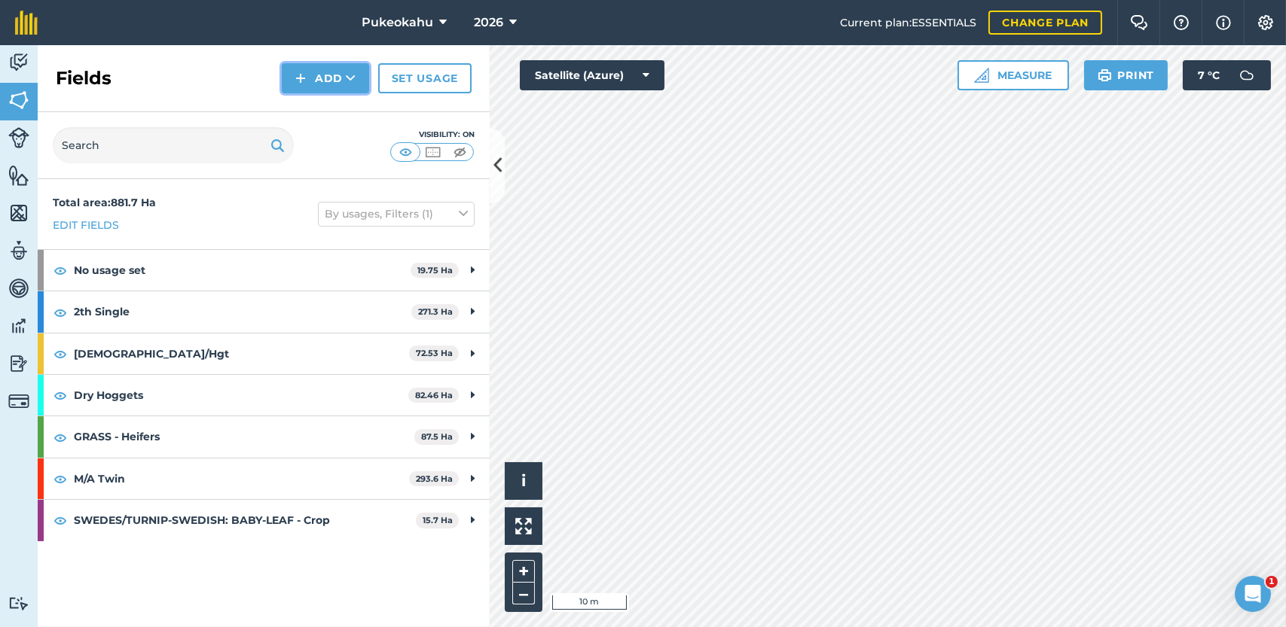
click at [356, 82] on button "Add" at bounding box center [325, 78] width 87 height 30
click at [340, 118] on link "Draw" at bounding box center [325, 112] width 83 height 33
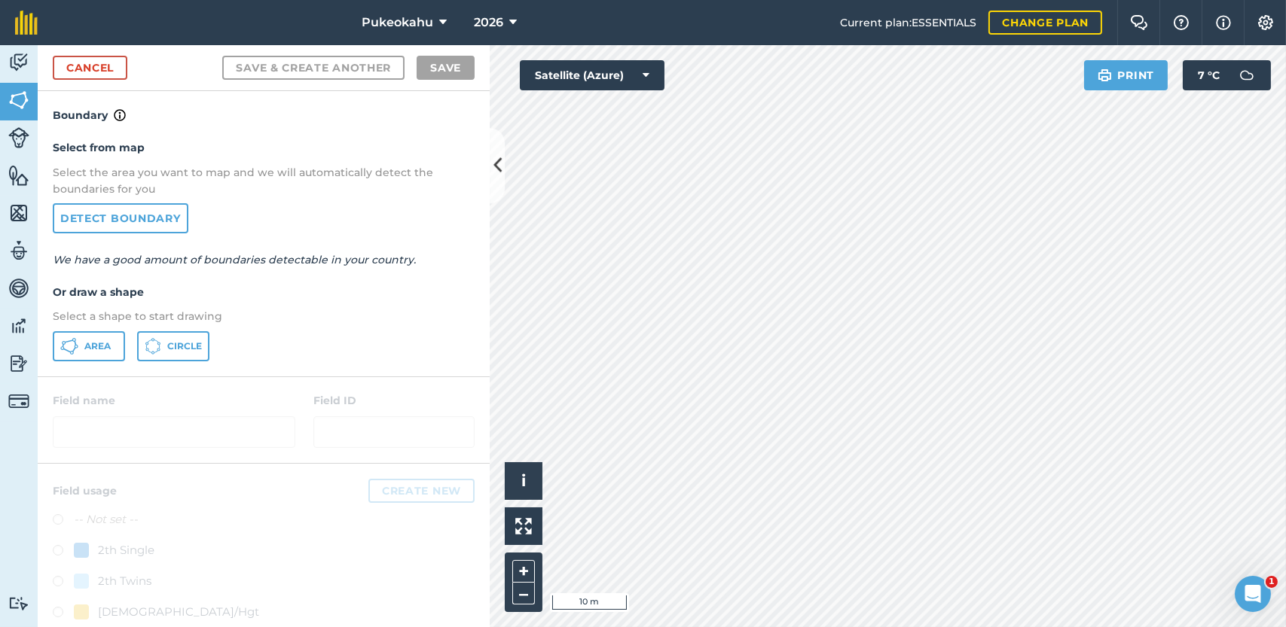
click at [73, 362] on div "Select from map Select the area you want to map and we will automatically detec…" at bounding box center [264, 250] width 452 height 252
click at [75, 353] on icon at bounding box center [69, 346] width 18 height 18
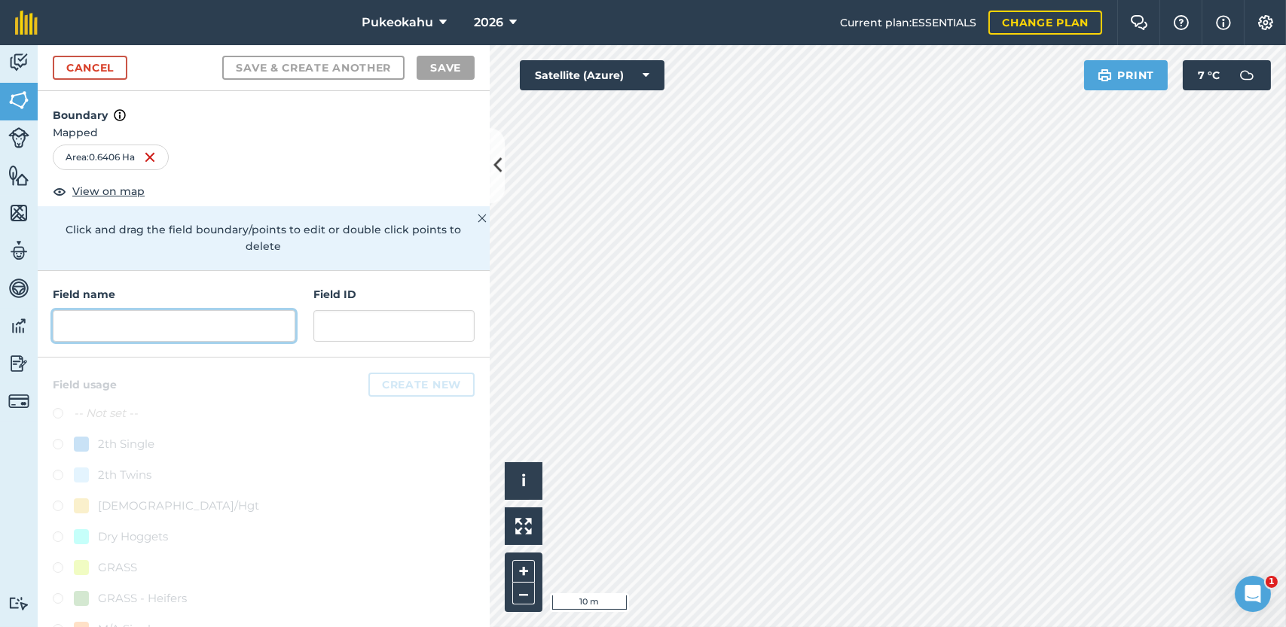
click at [162, 328] on input "text" at bounding box center [174, 326] width 242 height 32
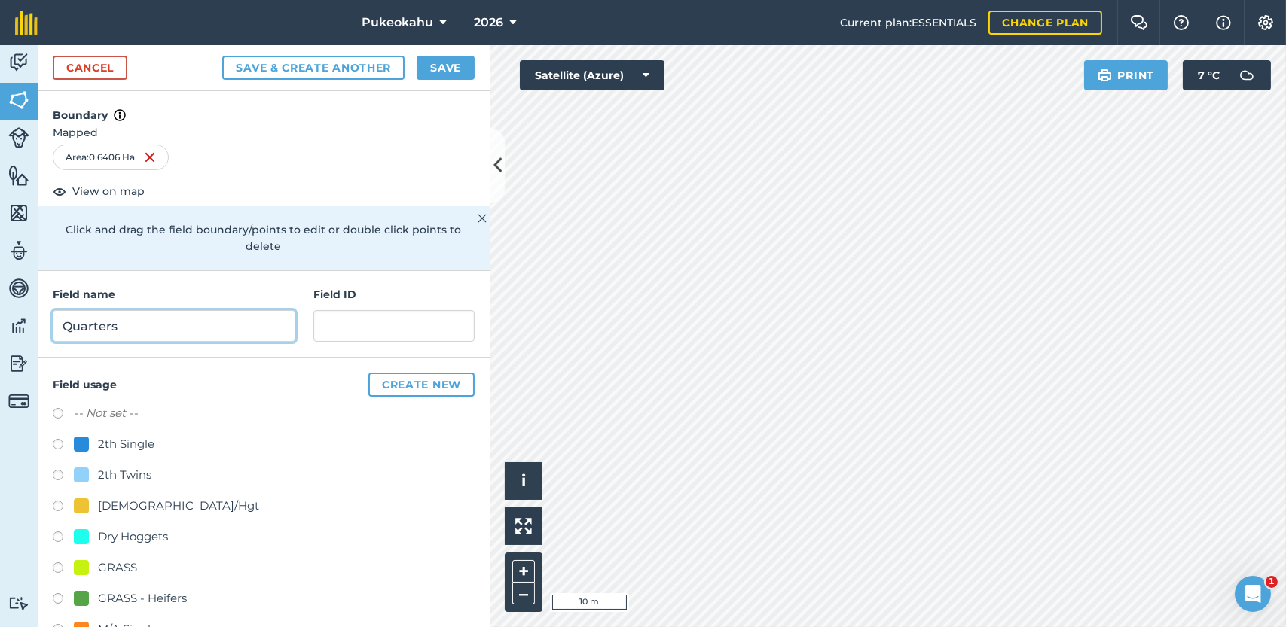
type input "Quarters"
click at [60, 416] on label at bounding box center [63, 415] width 21 height 15
radio input "true"
click at [434, 67] on button "Save" at bounding box center [445, 68] width 58 height 24
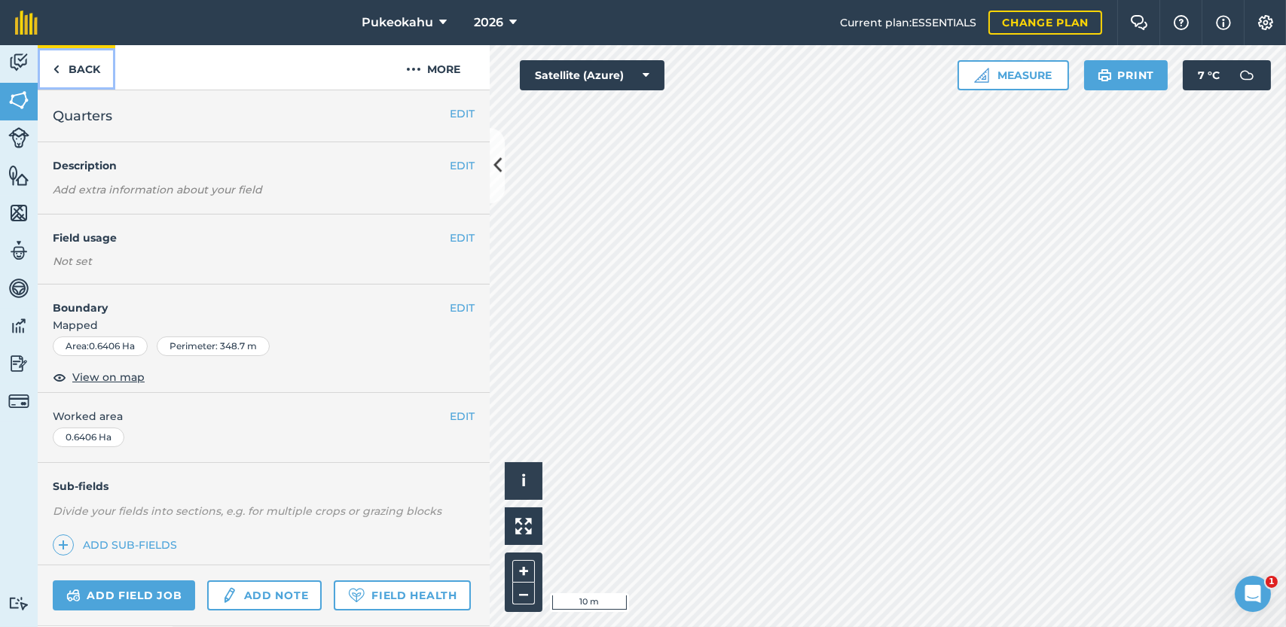
click at [96, 58] on link "Back" at bounding box center [77, 67] width 78 height 44
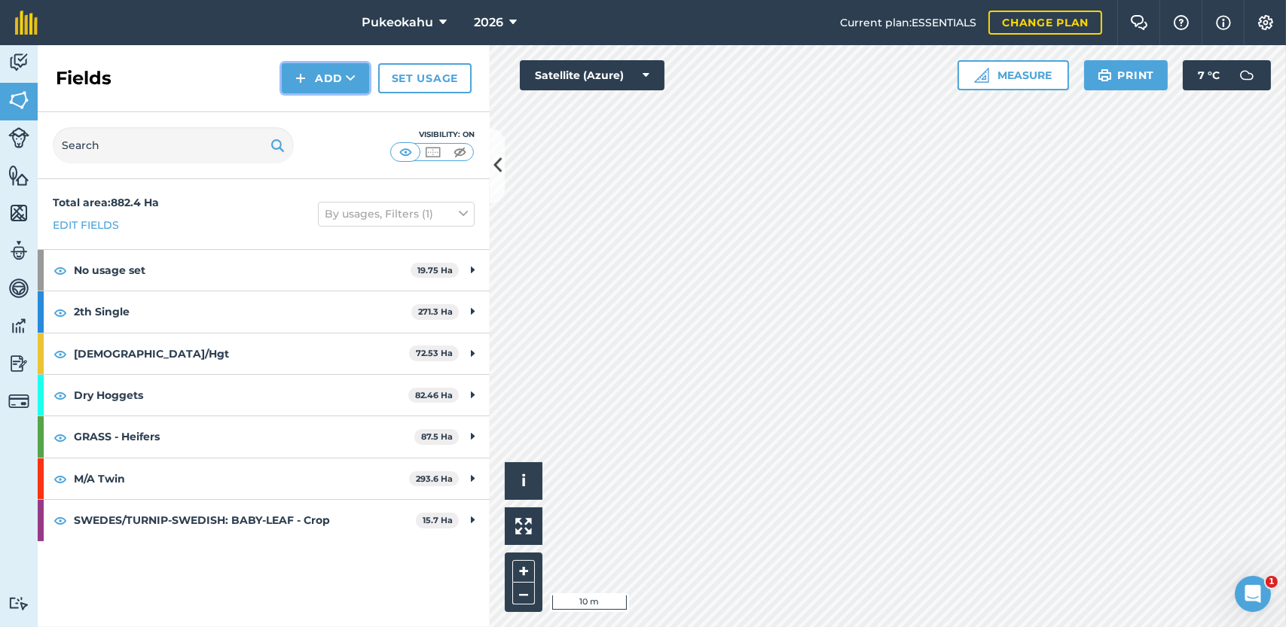
click at [334, 79] on button "Add" at bounding box center [325, 78] width 87 height 30
click at [331, 114] on link "Draw" at bounding box center [325, 112] width 83 height 33
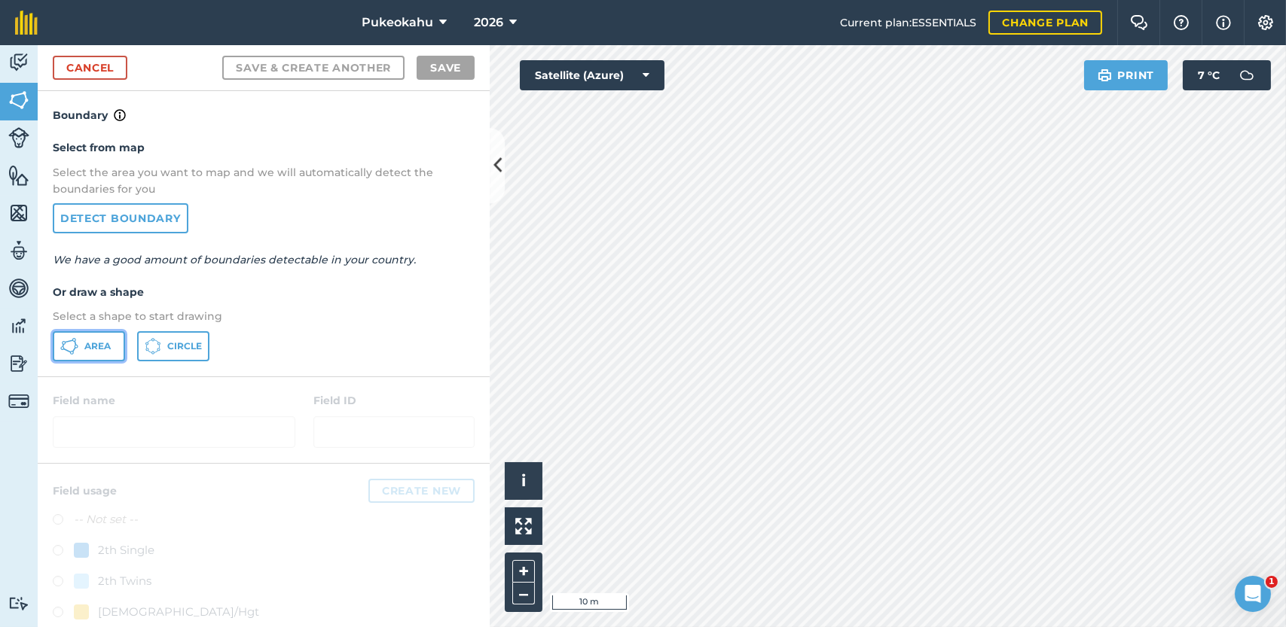
click at [87, 341] on span "Area" at bounding box center [97, 346] width 26 height 12
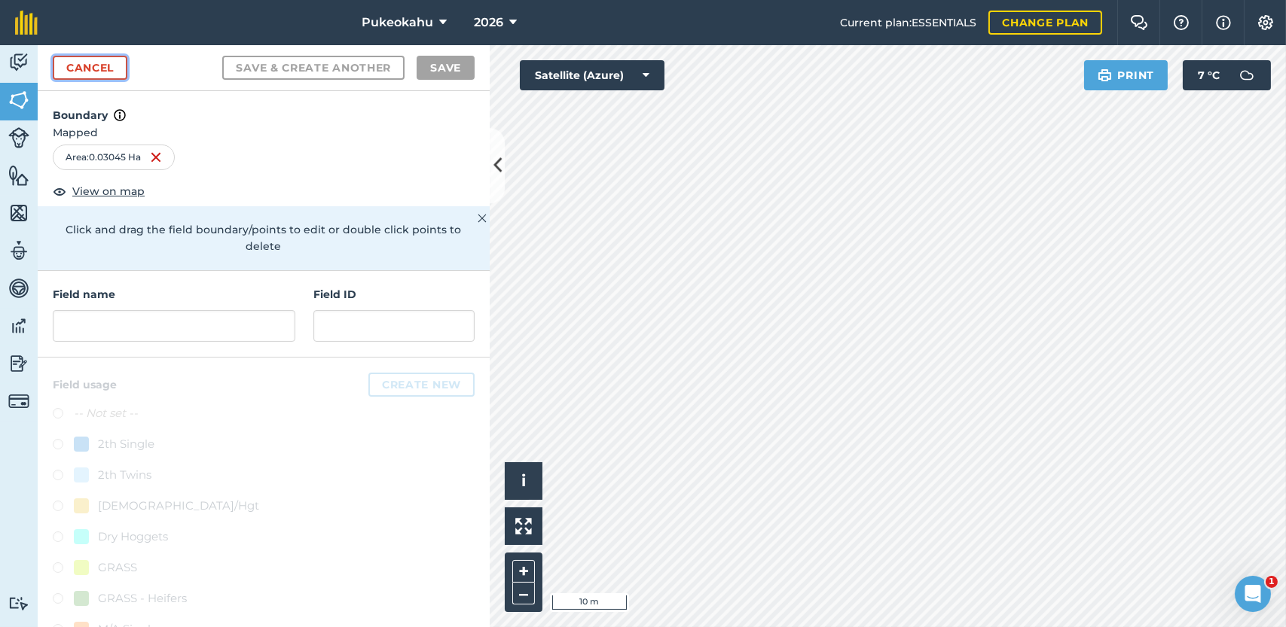
click at [103, 69] on link "Cancel" at bounding box center [90, 68] width 75 height 24
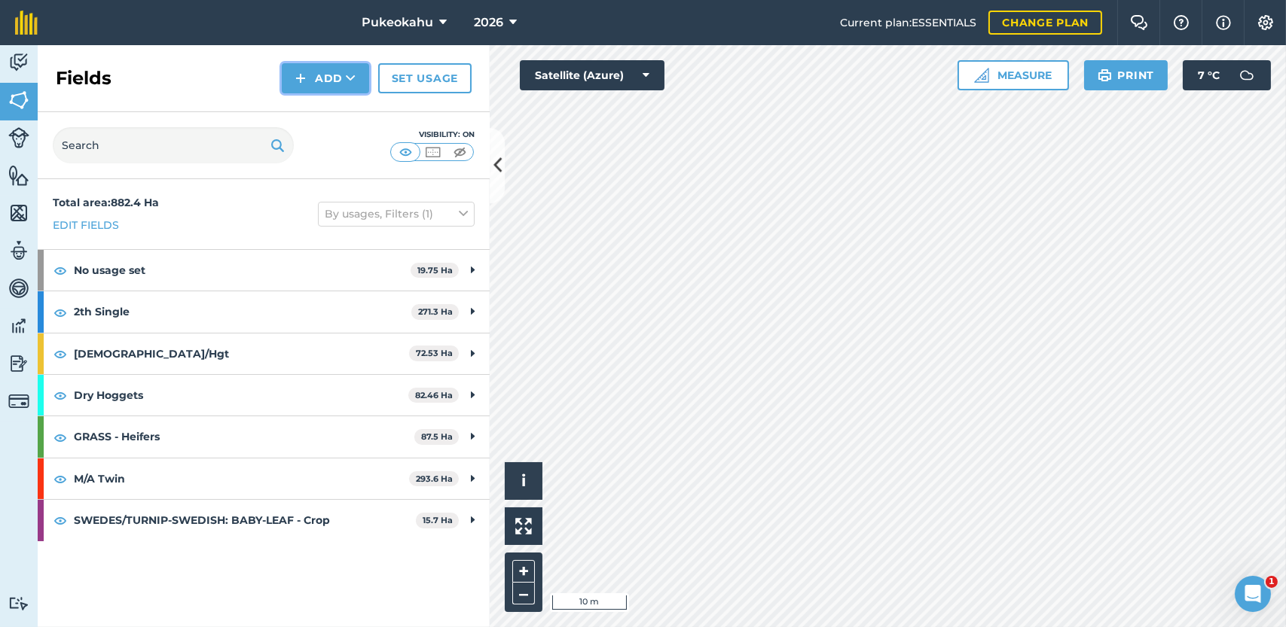
click at [301, 81] on img at bounding box center [300, 78] width 11 height 18
click at [312, 116] on link "Draw" at bounding box center [325, 112] width 83 height 33
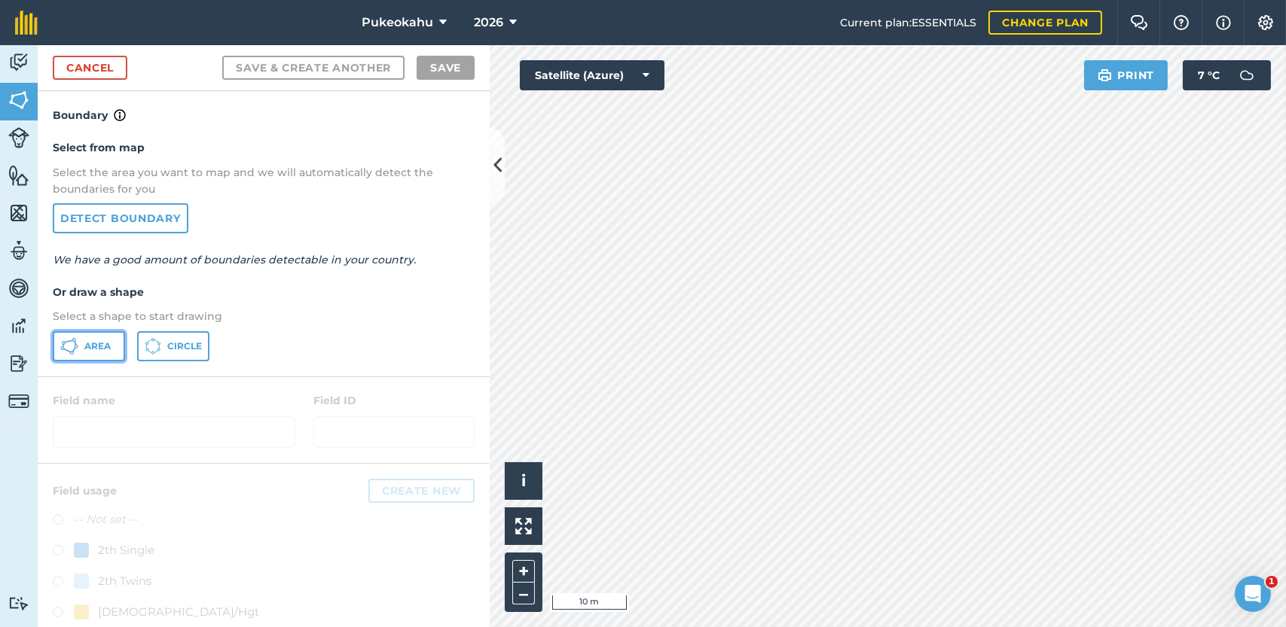
click at [96, 345] on span "Area" at bounding box center [97, 346] width 26 height 12
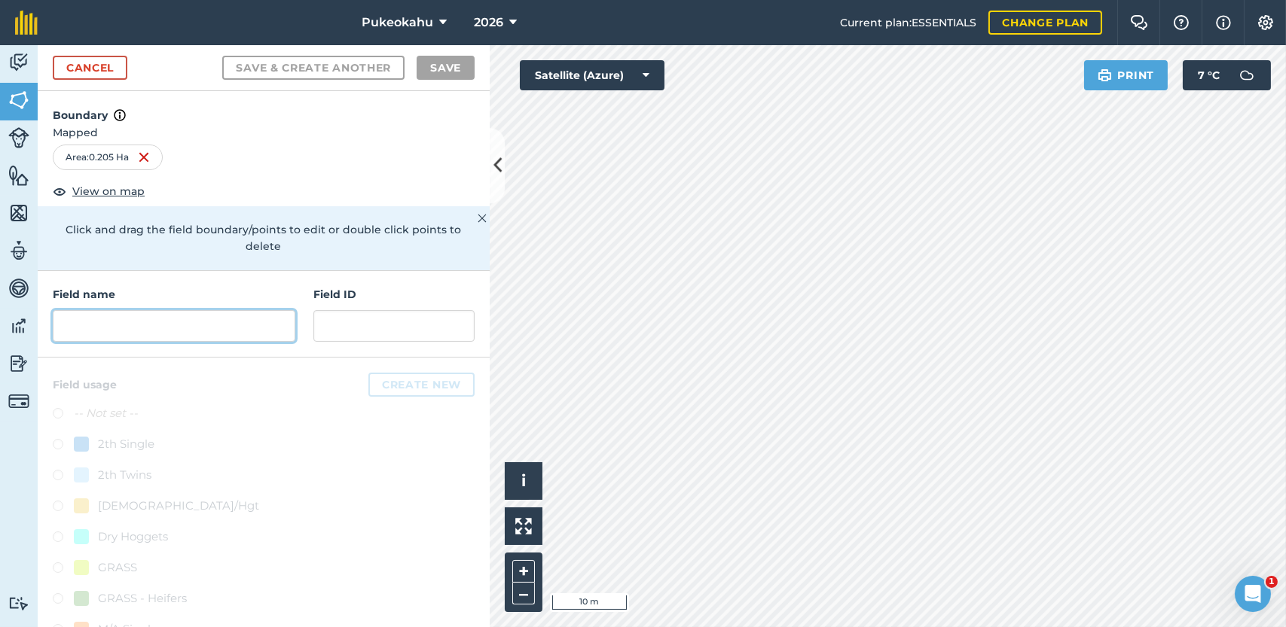
click at [175, 321] on input "text" at bounding box center [174, 326] width 242 height 32
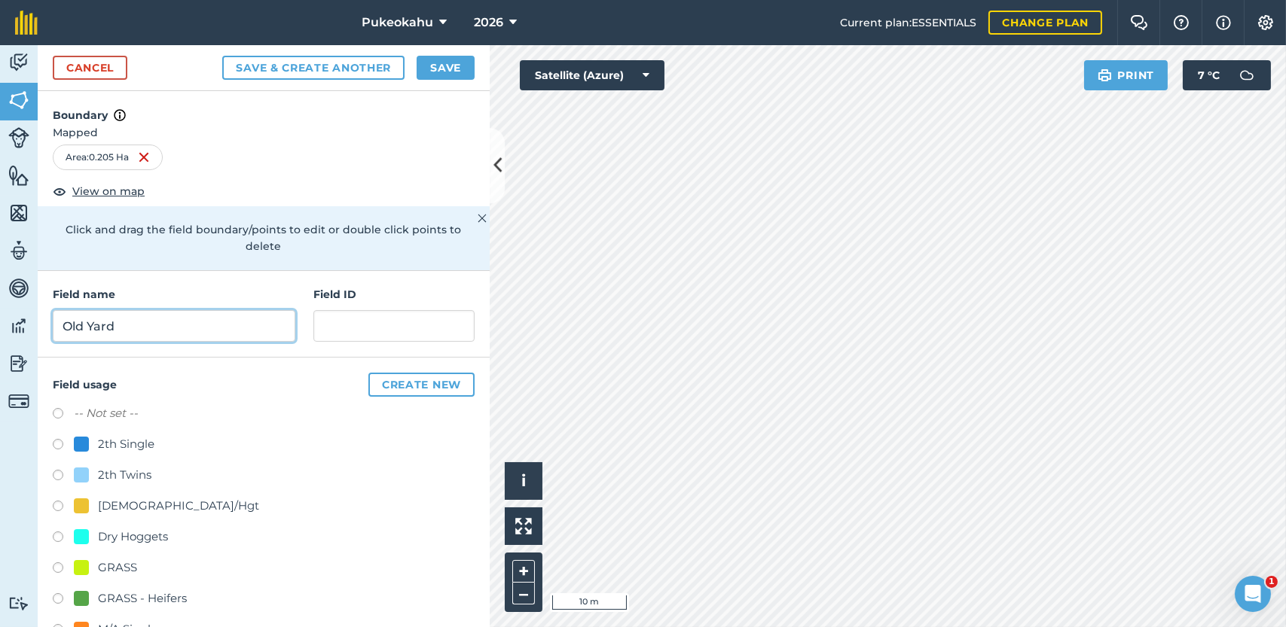
type input "Old Yard"
click at [54, 413] on label at bounding box center [63, 415] width 21 height 15
radio input "true"
click at [442, 66] on button "Save" at bounding box center [445, 68] width 58 height 24
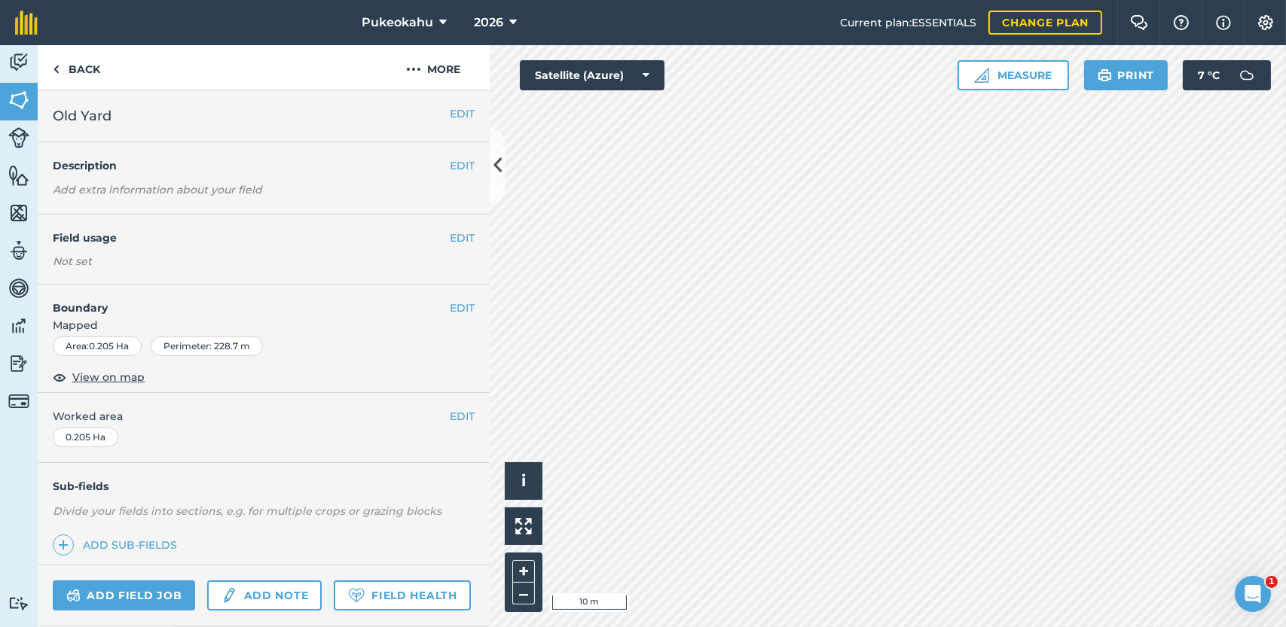
click at [592, 627] on html "Pukeokahu 2026 Current plan : ESSENTIALS Change plan Farm Chat Help Info Settin…" at bounding box center [643, 313] width 1286 height 627
click at [108, 70] on link "Back" at bounding box center [77, 67] width 78 height 44
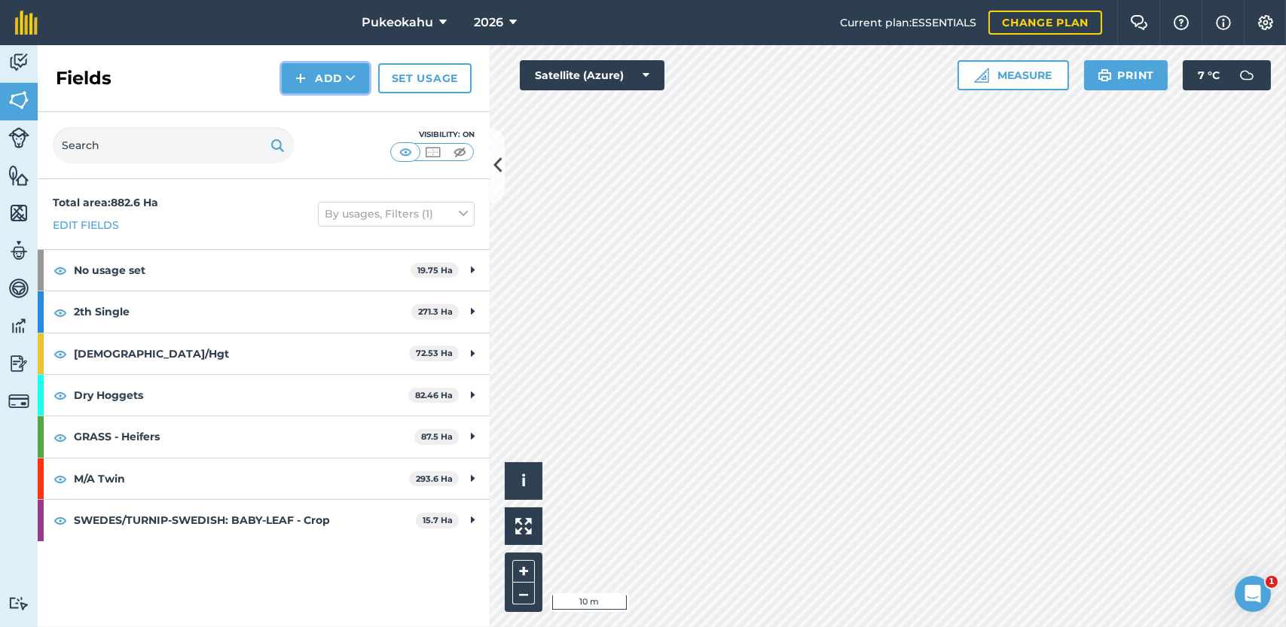
click at [315, 83] on button "Add" at bounding box center [325, 78] width 87 height 30
click at [319, 115] on link "Draw" at bounding box center [325, 112] width 83 height 33
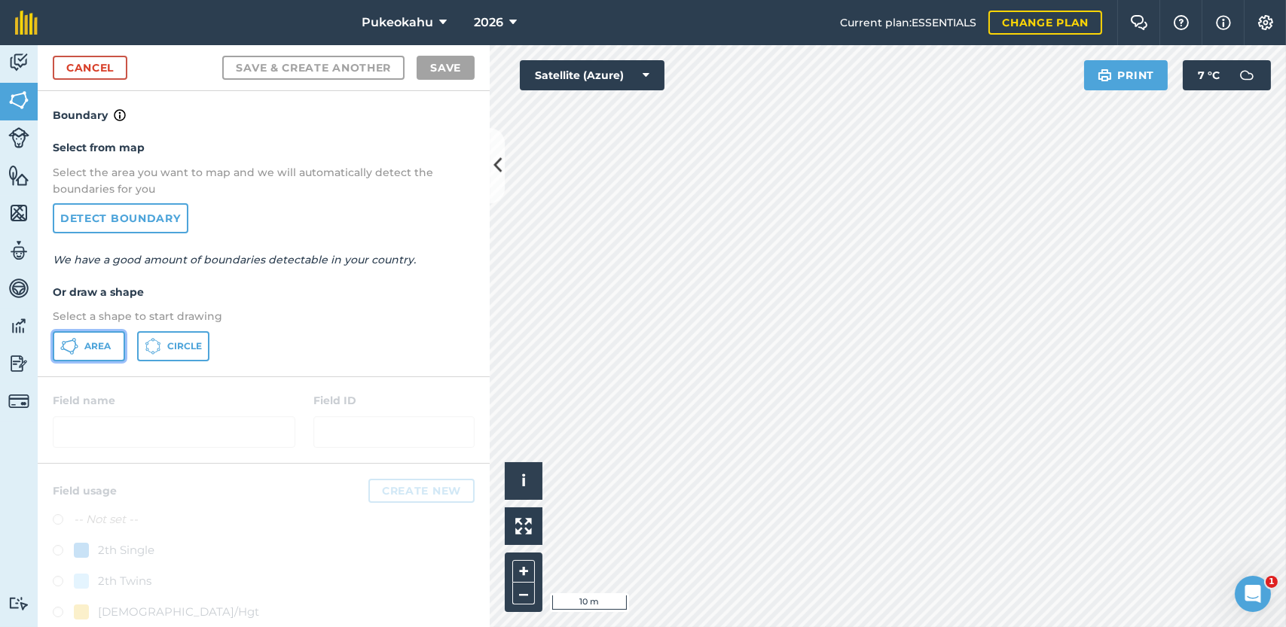
click at [78, 342] on icon at bounding box center [69, 346] width 18 height 18
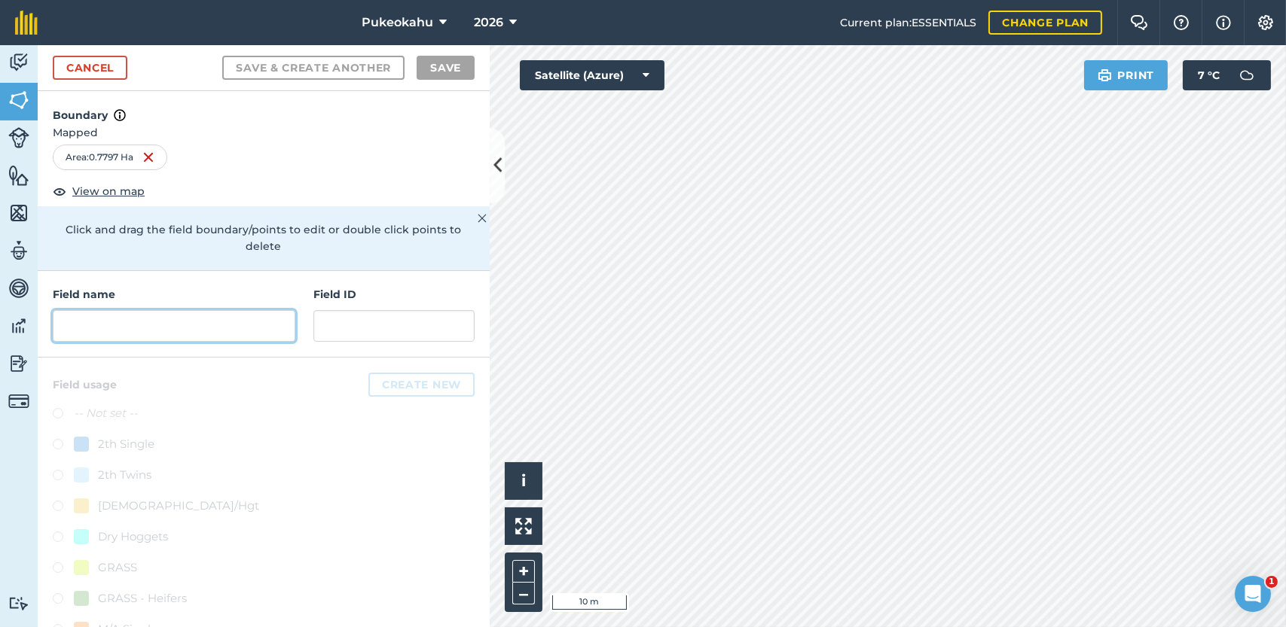
click at [163, 322] on input "text" at bounding box center [174, 326] width 242 height 32
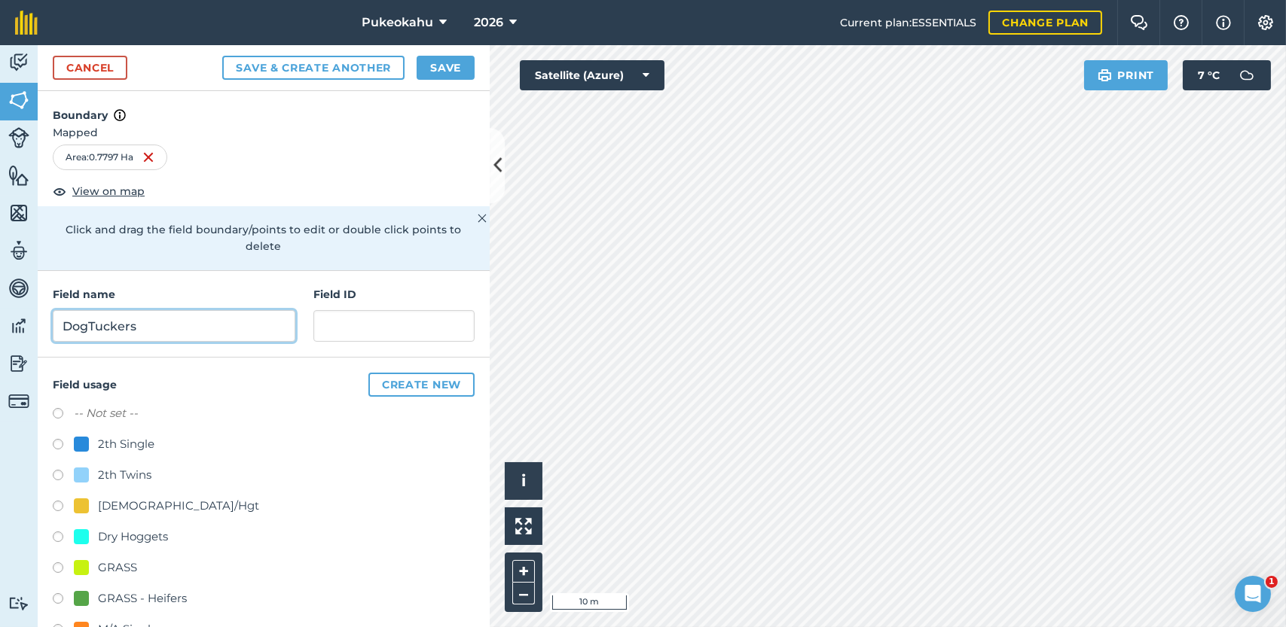
type input "DogTuckers"
click at [117, 413] on label "-- Not set --" at bounding box center [106, 413] width 64 height 18
radio input "true"
click at [453, 75] on button "Save" at bounding box center [445, 68] width 58 height 24
